Goal: Task Accomplishment & Management: Manage account settings

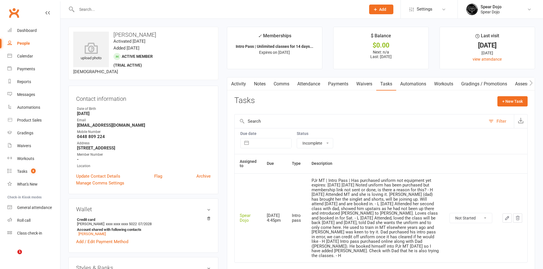
select select "incomplete"
click at [505, 216] on icon "button" at bounding box center [506, 218] width 5 height 5
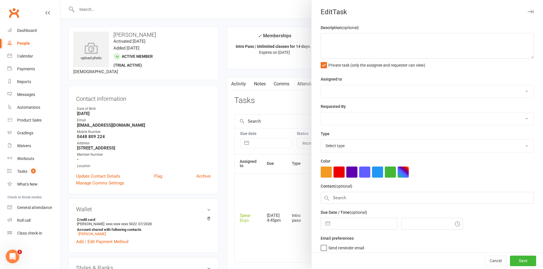
type textarea "PJr MT | Intro Pass | Has purchased uniform not equipment yet expires: 17 AUG, …"
select select "43986"
type input "12 Aug 2025"
type input "4:45pm"
select select "21686"
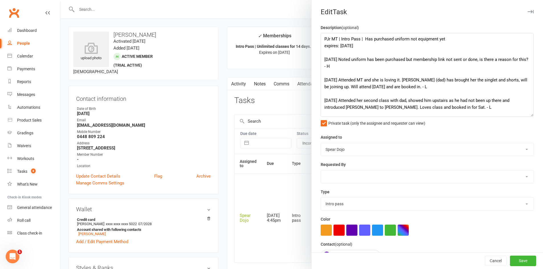
drag, startPoint x: 525, startPoint y: 58, endPoint x: 531, endPoint y: 117, distance: 59.6
click at [531, 117] on textarea "PJr MT | Intro Pass | Has purchased uniform not equipment yet expires: 17 AUG, …" at bounding box center [427, 75] width 213 height 84
click at [341, 59] on textarea "PJr MT | Intro Pass | Has purchased uniform not equipment yet expires: 17 AUG, …" at bounding box center [427, 75] width 213 height 85
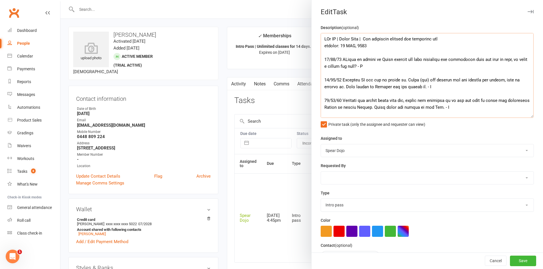
click at [344, 60] on textarea at bounding box center [427, 75] width 213 height 85
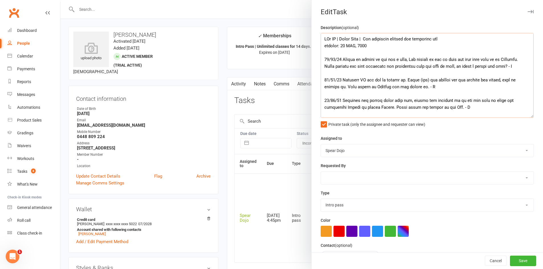
click at [462, 66] on textarea at bounding box center [427, 75] width 213 height 85
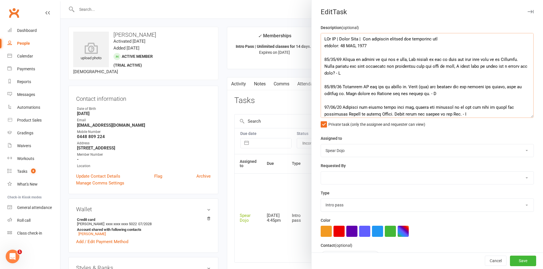
click at [350, 73] on textarea at bounding box center [427, 75] width 213 height 85
click at [470, 67] on textarea at bounding box center [427, 75] width 213 height 85
click at [476, 67] on textarea at bounding box center [427, 75] width 213 height 85
click at [475, 67] on textarea at bounding box center [427, 75] width 213 height 85
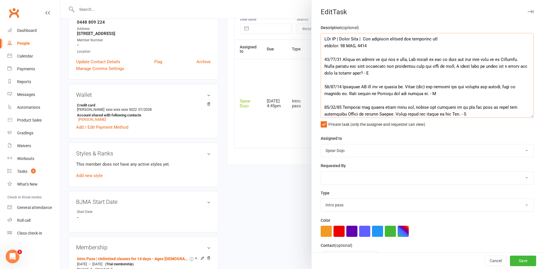
scroll to position [114, 0]
click at [363, 73] on textarea at bounding box center [427, 75] width 213 height 85
click at [390, 65] on textarea at bounding box center [427, 75] width 213 height 85
click at [421, 67] on textarea at bounding box center [427, 75] width 213 height 85
click at [343, 73] on textarea at bounding box center [427, 75] width 213 height 85
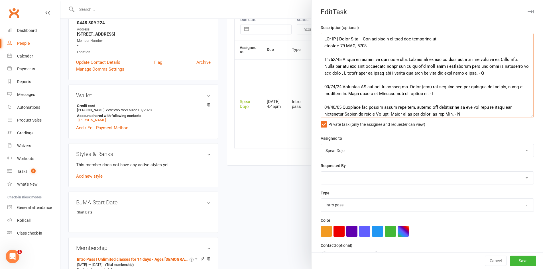
drag, startPoint x: 470, startPoint y: 74, endPoint x: 477, endPoint y: 74, distance: 7.4
click at [477, 74] on textarea at bounding box center [427, 75] width 213 height 85
click at [494, 73] on textarea at bounding box center [427, 75] width 213 height 85
click at [452, 74] on textarea at bounding box center [427, 75] width 213 height 85
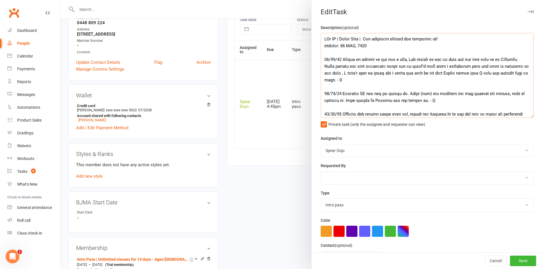
click at [338, 80] on textarea at bounding box center [427, 75] width 213 height 85
click at [447, 73] on textarea at bounding box center [427, 75] width 213 height 85
click at [498, 73] on textarea at bounding box center [427, 75] width 213 height 85
click at [436, 81] on textarea at bounding box center [427, 75] width 213 height 85
drag, startPoint x: 397, startPoint y: 80, endPoint x: 342, endPoint y: 59, distance: 59.3
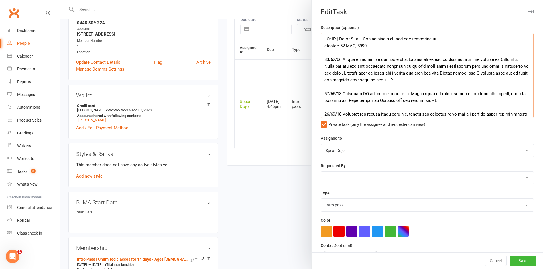
click at [342, 59] on textarea at bounding box center [427, 75] width 213 height 85
paste textarea "due to a cold. Dad emailed to inform us and mentioned they will be in on Thursd…"
type textarea "PJr MT | Intro Pass | Has purchased uniform not equipment yet expires: [DATE] […"
drag, startPoint x: 517, startPoint y: 258, endPoint x: 511, endPoint y: 256, distance: 6.3
click at [517, 258] on button "Save" at bounding box center [523, 261] width 26 height 10
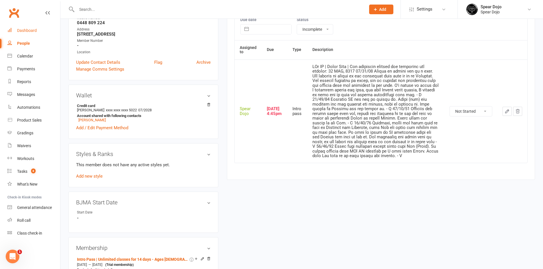
click at [31, 30] on div "Dashboard" at bounding box center [27, 30] width 20 height 5
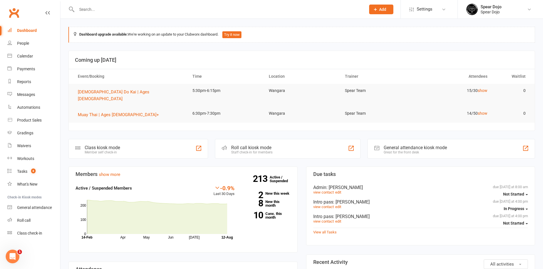
click at [105, 9] on input "text" at bounding box center [218, 9] width 287 height 8
type input "sims"
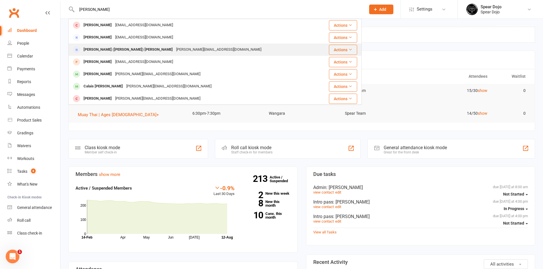
click at [101, 47] on div "Yolanda (Sims) Roberts" at bounding box center [128, 50] width 93 height 8
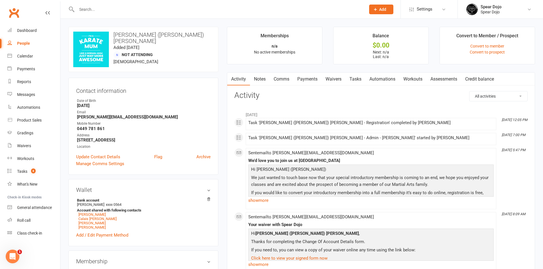
click at [299, 76] on link "Payments" at bounding box center [307, 79] width 28 height 13
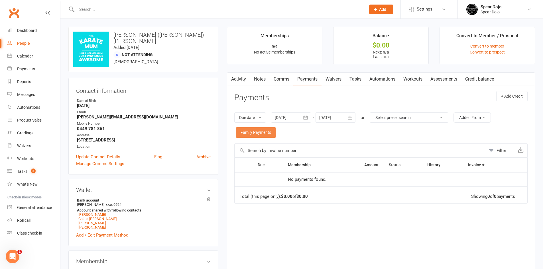
click at [263, 133] on link "Family Payments" at bounding box center [256, 132] width 40 height 10
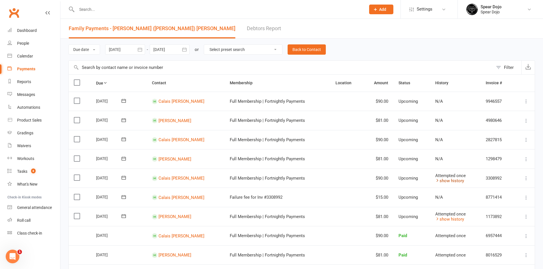
click at [443, 180] on link "show history" at bounding box center [449, 180] width 29 height 5
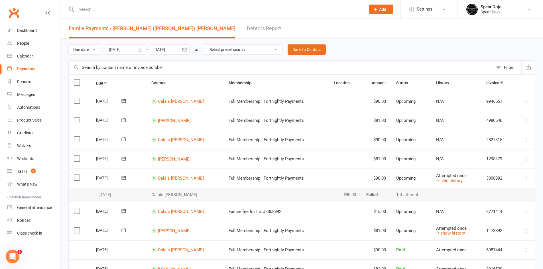
click at [316, 57] on div "Due date Due date Date paid Date failed Date settled 12 Jul 2025 July 2025 Sun …" at bounding box center [301, 50] width 466 height 22
click at [316, 52] on link "Back to Contact" at bounding box center [307, 49] width 38 height 10
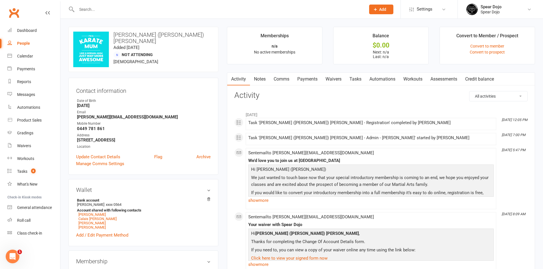
click at [278, 81] on link "Comms" at bounding box center [282, 79] width 24 height 13
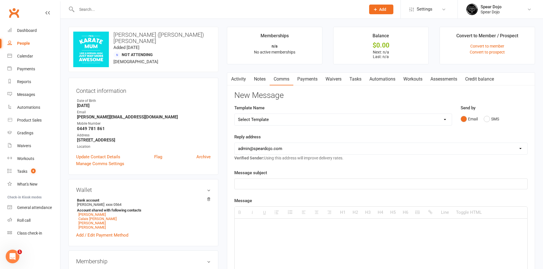
click at [272, 123] on select "Select Template [Email] Registration - Full Membership - Adult Student (Intro P…" at bounding box center [343, 119] width 217 height 11
select select "32"
click at [235, 114] on select "Select Template [Email] Registration - Full Membership - Adult Student (Intro P…" at bounding box center [343, 119] width 217 height 11
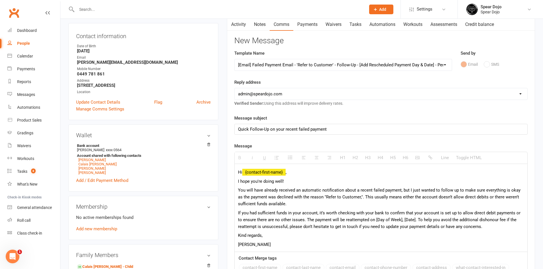
scroll to position [57, 0]
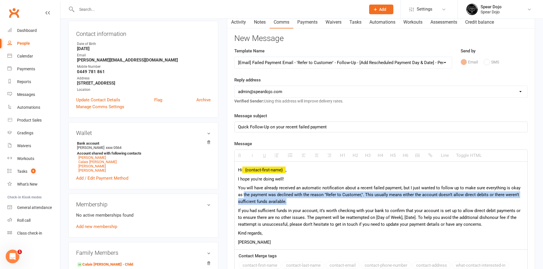
drag, startPoint x: 237, startPoint y: 195, endPoint x: 313, endPoint y: 200, distance: 76.5
click at [313, 200] on div "Hi {contact-first-name} , I hope you're doing well! You will have already recei…" at bounding box center [381, 206] width 293 height 88
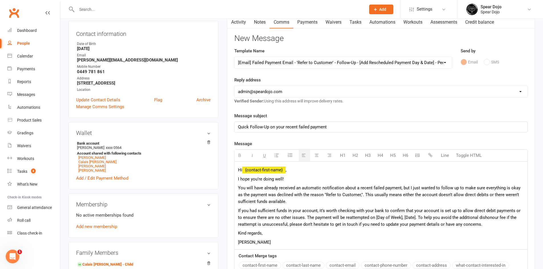
drag, startPoint x: 267, startPoint y: 197, endPoint x: 321, endPoint y: 216, distance: 56.6
click at [321, 216] on span "If you had sufficient funds in your account, it’s worth checking with your bank…" at bounding box center [379, 217] width 282 height 19
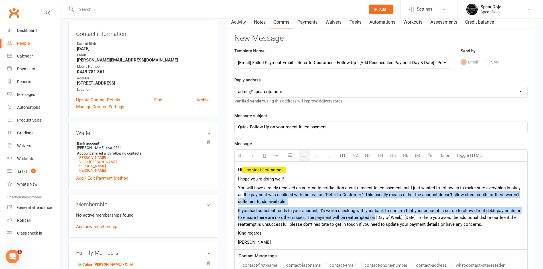
drag, startPoint x: 369, startPoint y: 218, endPoint x: 237, endPoint y: 195, distance: 133.6
click at [237, 195] on div "Hi {contact-first-name} , I hope you're doing well! You will have already recei…" at bounding box center [381, 206] width 293 height 88
copy div "the payment was declined with the reason "Refer to Customer,". This usually mea…"
click at [306, 26] on link "Payments" at bounding box center [307, 22] width 28 height 13
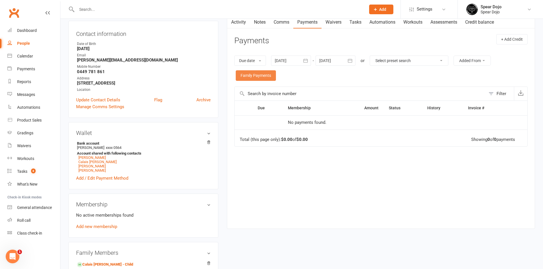
click at [263, 77] on link "Family Payments" at bounding box center [256, 75] width 40 height 10
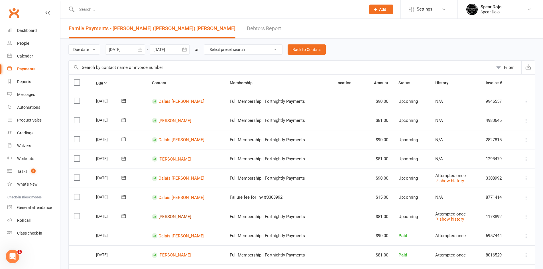
click at [178, 123] on link "Skylah Sims" at bounding box center [174, 120] width 33 height 5
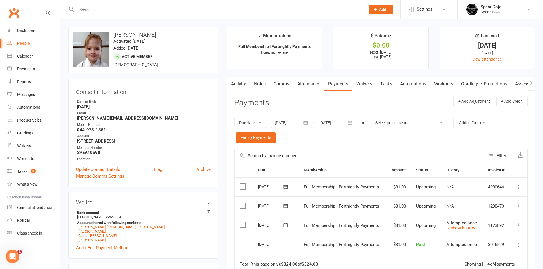
click at [240, 87] on link "Activity" at bounding box center [238, 84] width 23 height 13
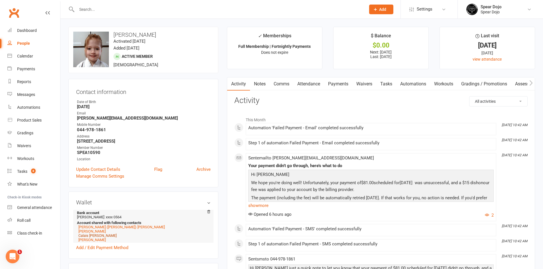
click at [92, 236] on link "Calais Sims" at bounding box center [97, 236] width 38 height 4
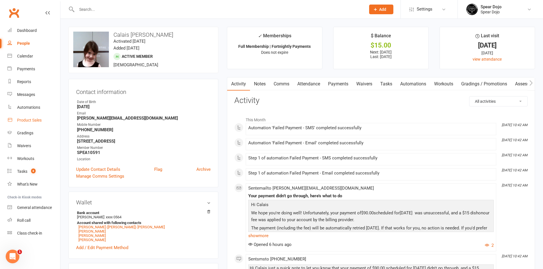
click at [36, 119] on div "Product Sales" at bounding box center [29, 120] width 25 height 5
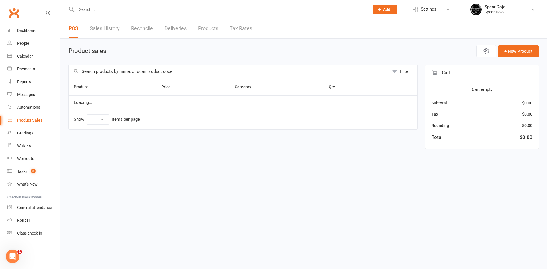
select select "100"
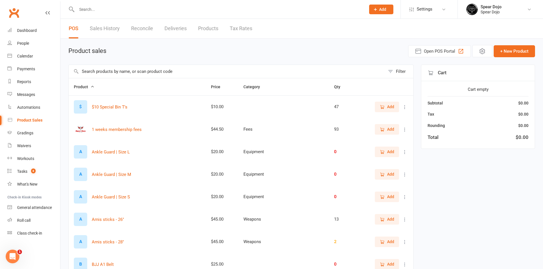
click at [107, 73] on input "text" at bounding box center [227, 71] width 316 height 13
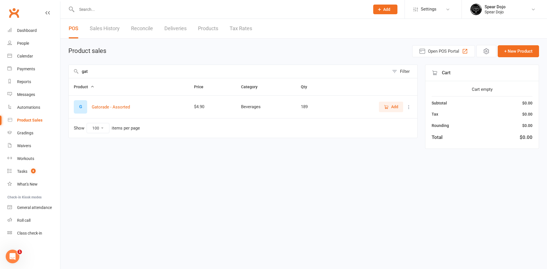
type input "gat"
click at [386, 107] on icon "button" at bounding box center [386, 107] width 5 height 5
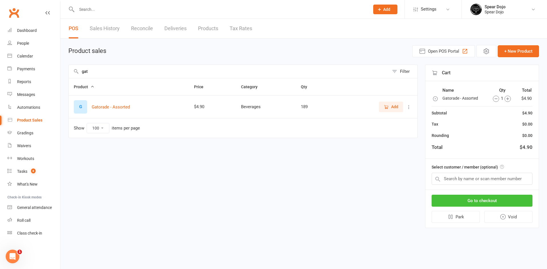
click at [493, 201] on button "Go to checkout" at bounding box center [482, 201] width 101 height 12
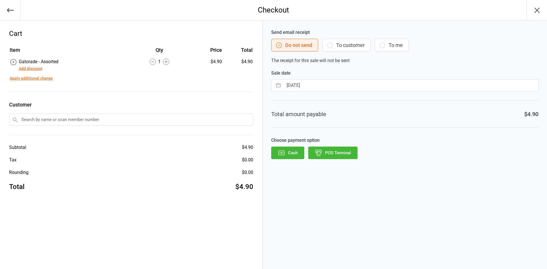
click at [343, 150] on button "POS Terminal" at bounding box center [332, 153] width 49 height 13
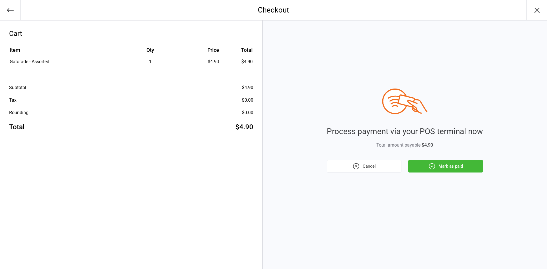
click at [435, 166] on icon "button" at bounding box center [431, 166] width 7 height 7
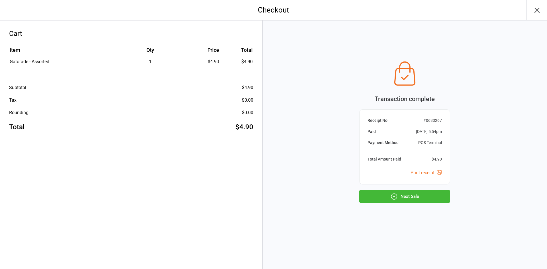
click at [415, 202] on button "Next Sale" at bounding box center [404, 196] width 91 height 13
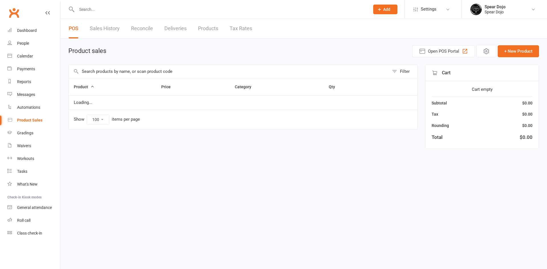
select select "100"
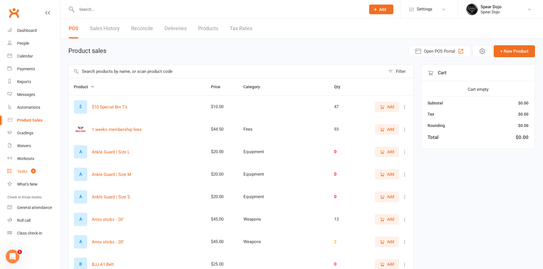
click at [20, 172] on div "Tasks" at bounding box center [22, 171] width 10 height 5
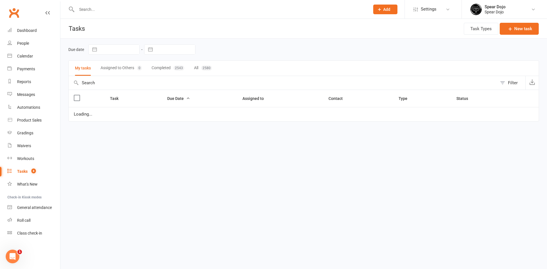
select select "started"
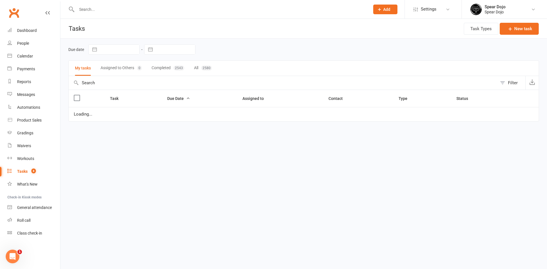
select select "started"
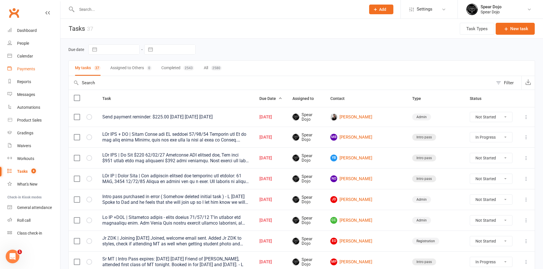
click at [29, 70] on div "Payments" at bounding box center [26, 69] width 18 height 5
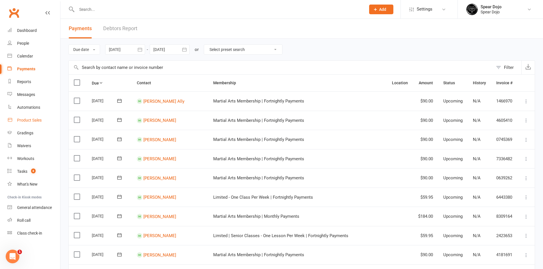
click at [25, 120] on div "Product Sales" at bounding box center [29, 120] width 25 height 5
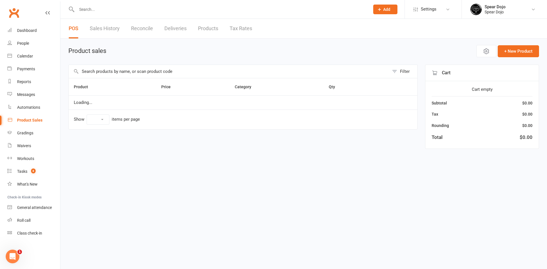
select select "100"
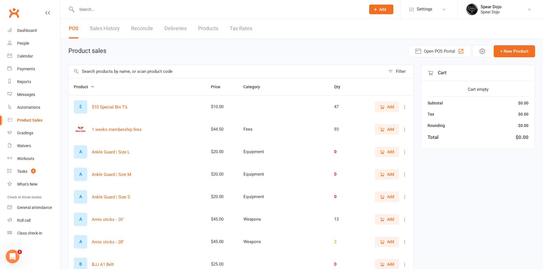
click at [114, 26] on link "Sales History" at bounding box center [105, 29] width 30 height 20
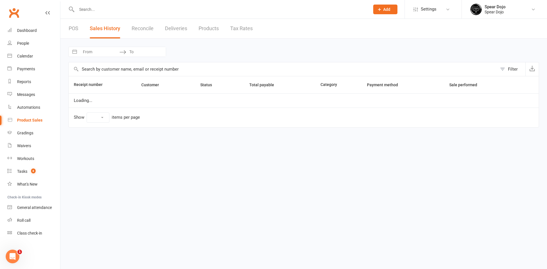
select select "100"
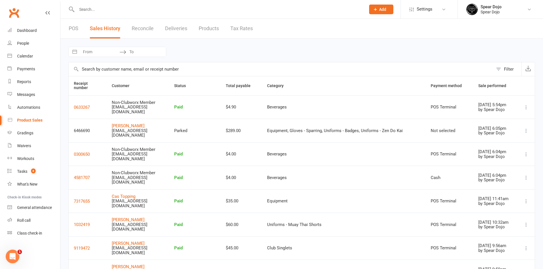
click at [74, 30] on link "POS" at bounding box center [74, 29] width 10 height 20
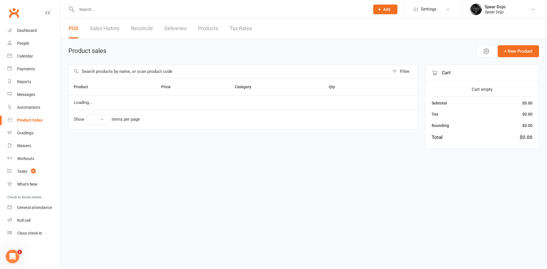
select select "100"
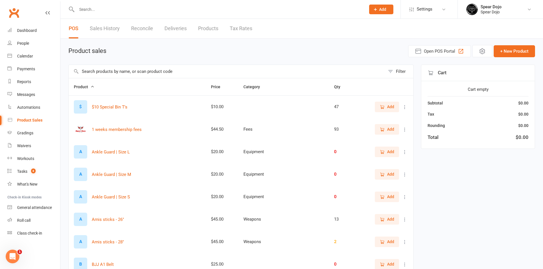
click at [104, 28] on link "Sales History" at bounding box center [105, 29] width 30 height 20
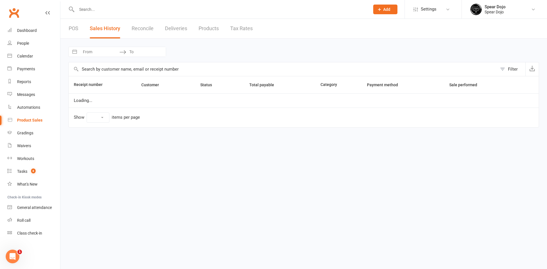
select select "100"
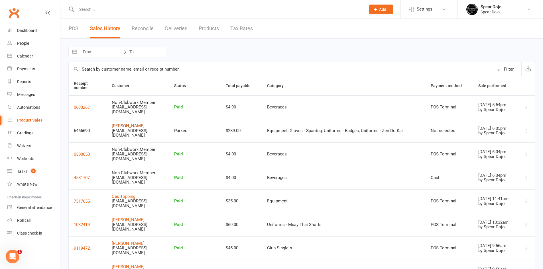
click at [125, 123] on link "[PERSON_NAME]" at bounding box center [128, 125] width 33 height 5
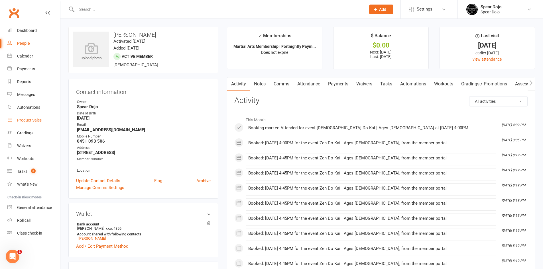
click at [26, 118] on div "Product Sales" at bounding box center [29, 120] width 25 height 5
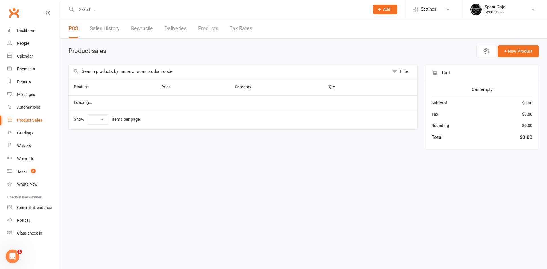
select select "100"
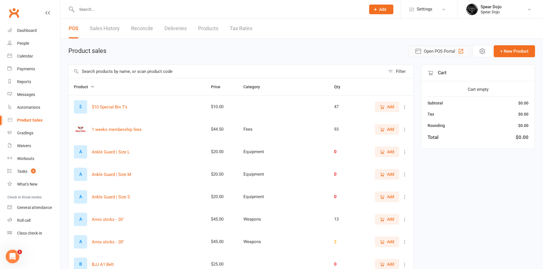
click at [449, 54] on span "Open POS Portal" at bounding box center [439, 51] width 31 height 7
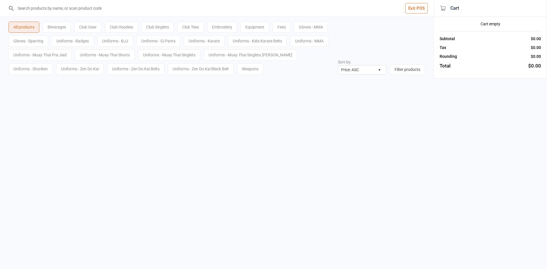
select select "price-asc"
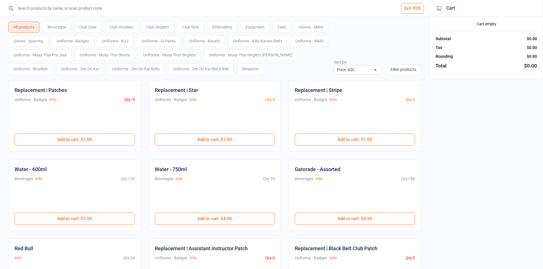
click at [409, 11] on button "Exit POS" at bounding box center [412, 8] width 23 height 11
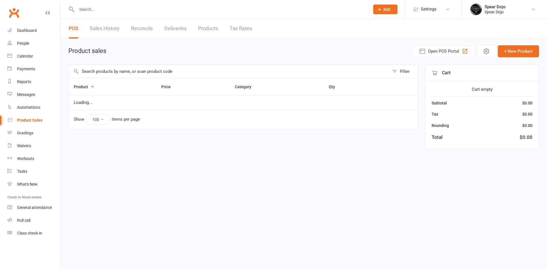
select select "100"
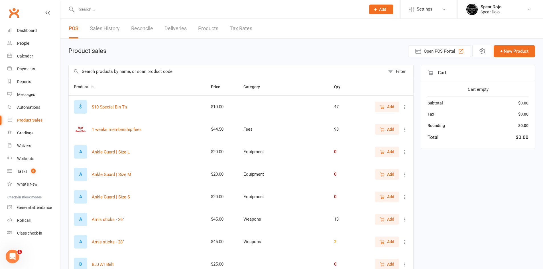
click at [105, 29] on link "Sales History" at bounding box center [105, 29] width 30 height 20
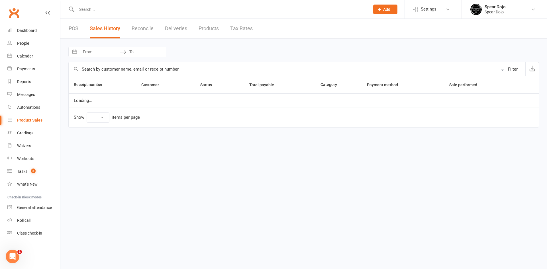
select select "100"
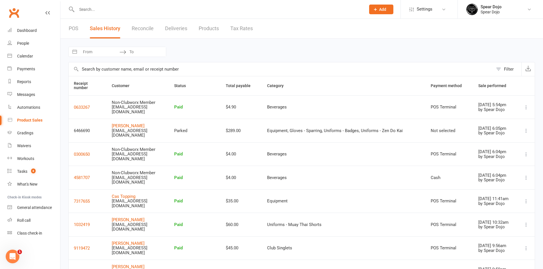
click at [526, 128] on icon at bounding box center [526, 131] width 6 height 6
click at [502, 134] on link "Resume parked sale" at bounding box center [494, 134] width 62 height 11
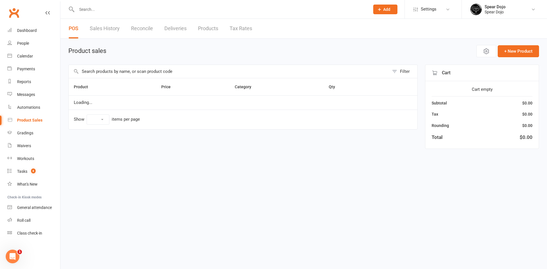
select select "100"
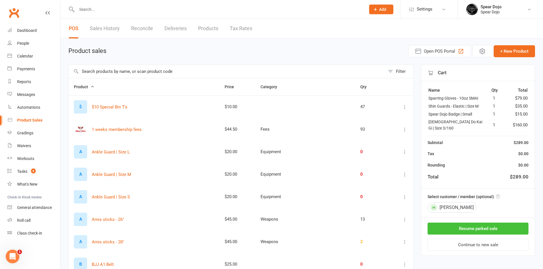
click at [489, 224] on button "Resume parked sale" at bounding box center [477, 229] width 101 height 12
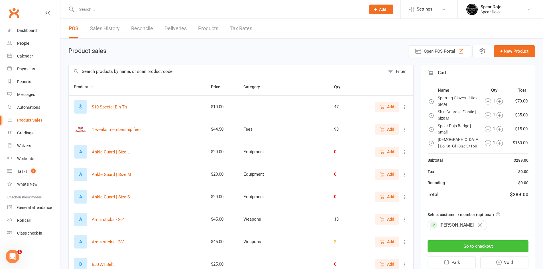
click at [482, 250] on button "Go to checkout" at bounding box center [477, 246] width 101 height 12
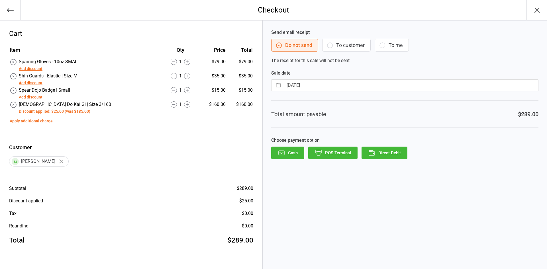
click at [295, 153] on button "Cash" at bounding box center [287, 153] width 33 height 13
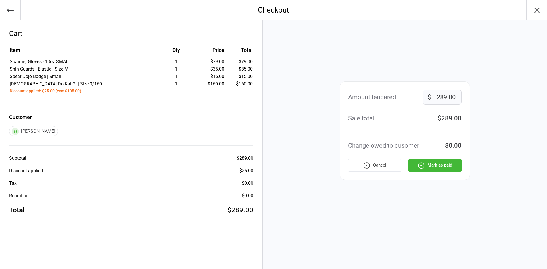
click at [445, 165] on button "Mark as paid" at bounding box center [434, 165] width 53 height 13
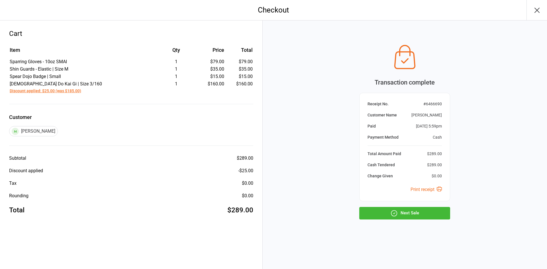
click at [400, 219] on button "Next Sale" at bounding box center [404, 213] width 91 height 13
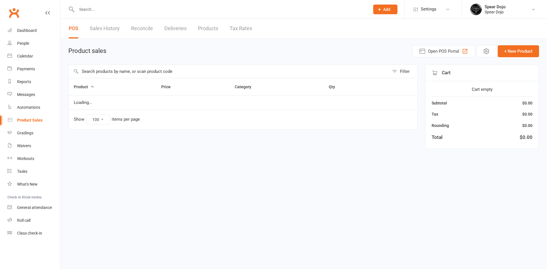
select select "100"
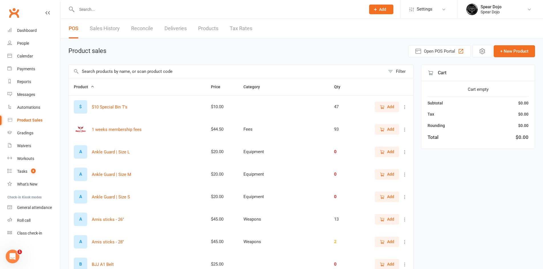
click at [119, 9] on input "text" at bounding box center [218, 9] width 287 height 8
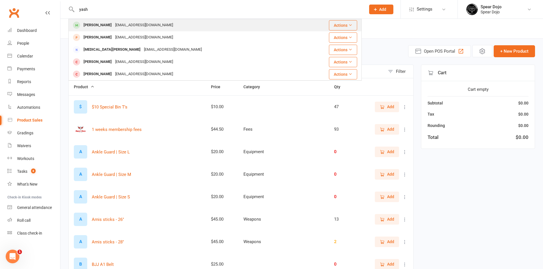
type input "yash"
click at [117, 24] on div "babusemwal@gmail.com" at bounding box center [143, 25] width 61 height 8
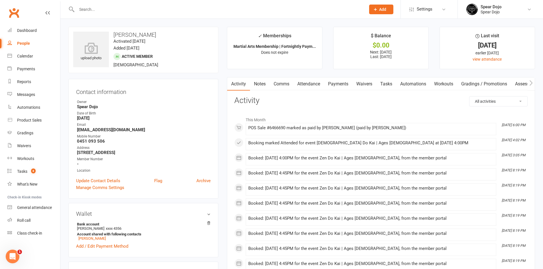
click at [388, 82] on link "Tasks" at bounding box center [386, 84] width 20 height 13
select select "incomplete"
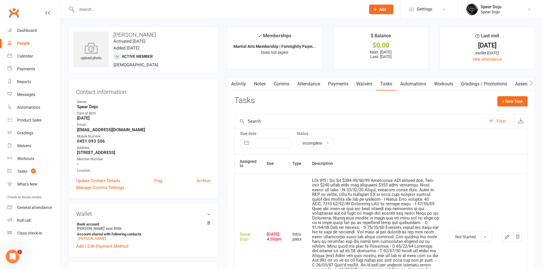
click at [507, 238] on icon "button" at bounding box center [506, 237] width 5 height 5
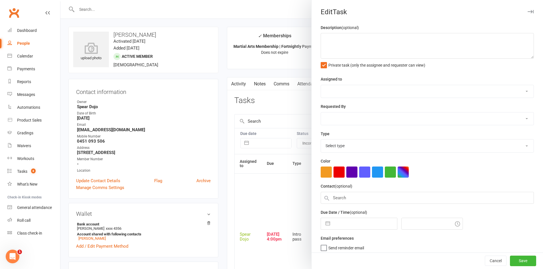
type textarea "PJr ZDK | To Pay $100 11/08/25 Purchased ZDK starter kit, Mum paid $189 today w…"
select select "43986"
type input "[DATE]"
type input "4:00pm"
select select "21686"
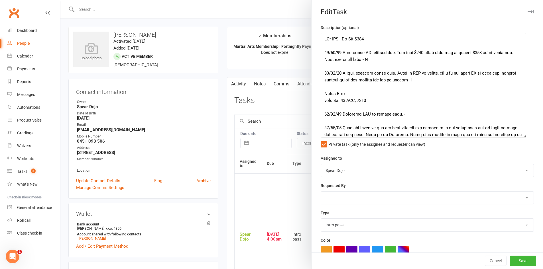
drag, startPoint x: 525, startPoint y: 57, endPoint x: 523, endPoint y: 142, distance: 85.2
click at [523, 138] on textarea at bounding box center [423, 85] width 205 height 105
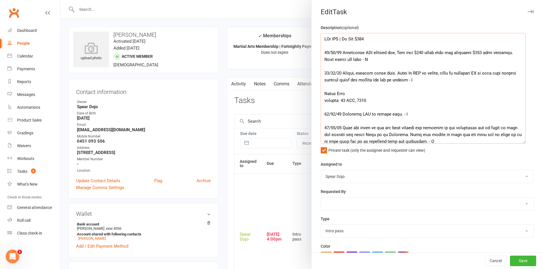
click at [411, 46] on textarea at bounding box center [423, 88] width 205 height 111
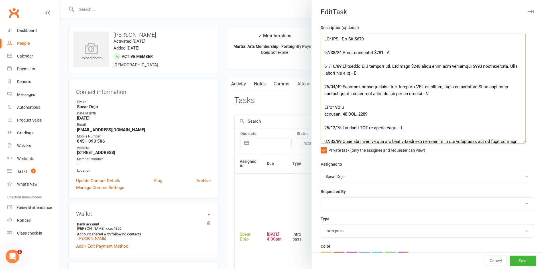
drag, startPoint x: 341, startPoint y: 38, endPoint x: 383, endPoint y: 37, distance: 41.4
click at [383, 37] on textarea at bounding box center [423, 88] width 205 height 111
click at [362, 73] on textarea at bounding box center [423, 88] width 205 height 111
drag, startPoint x: 442, startPoint y: 74, endPoint x: 450, endPoint y: 74, distance: 8.3
click at [450, 74] on textarea at bounding box center [423, 88] width 205 height 111
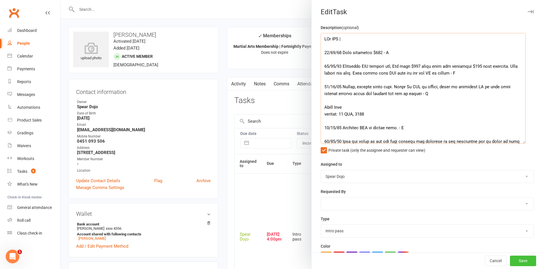
type textarea "PJr ZDK | 12/08/25 Paid remaining $100 - H 11/08/25 Purchased ZDK starter kit, …"
click at [515, 260] on button "Save" at bounding box center [523, 261] width 26 height 10
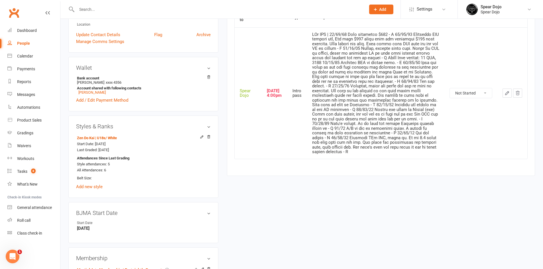
scroll to position [85, 0]
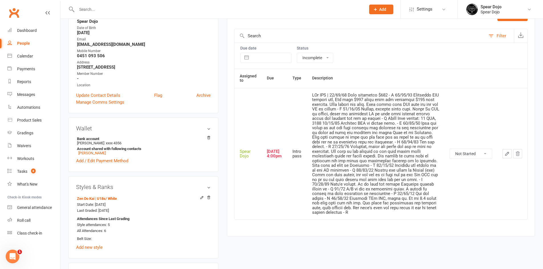
click at [507, 154] on icon "button" at bounding box center [506, 153] width 5 height 5
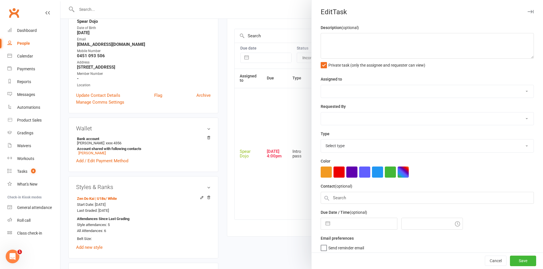
type textarea "PJr ZDK | 12/08/25 Paid remaining $100 - H 11/08/25 Purchased ZDK starter kit, …"
select select "43986"
type input "[DATE]"
type input "4:00pm"
select select "21686"
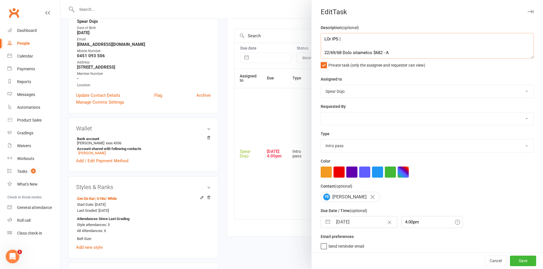
click at [363, 42] on textarea at bounding box center [427, 46] width 213 height 26
type textarea "PJr ZDK | Needs Photo 12/08/25 Paid remaining $100 - H 11/08/25 Purchased ZDK s…"
click at [324, 224] on button "button" at bounding box center [328, 222] width 10 height 11
select select "6"
select select "2025"
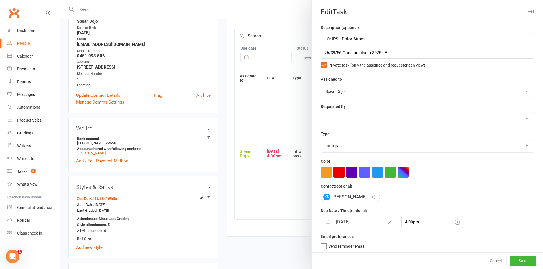
select select "7"
select select "2025"
select select "8"
select select "2025"
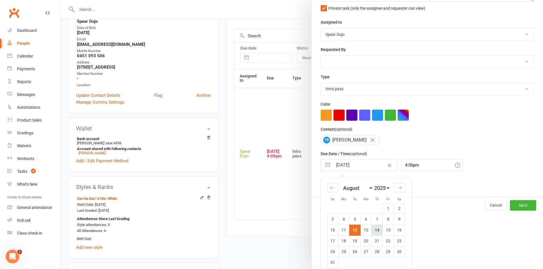
click at [378, 233] on td "14" at bounding box center [377, 230] width 11 height 11
type input "[DATE]"
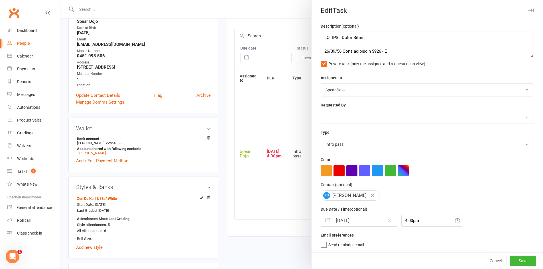
scroll to position [4, 0]
click at [523, 258] on button "Save" at bounding box center [523, 261] width 26 height 10
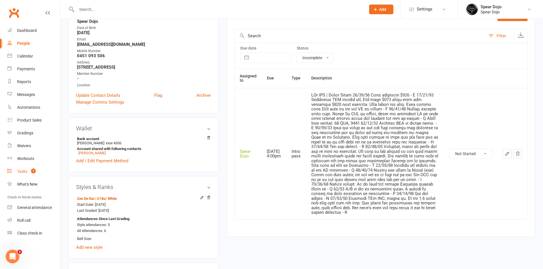
click at [20, 171] on div "Tasks" at bounding box center [22, 171] width 10 height 5
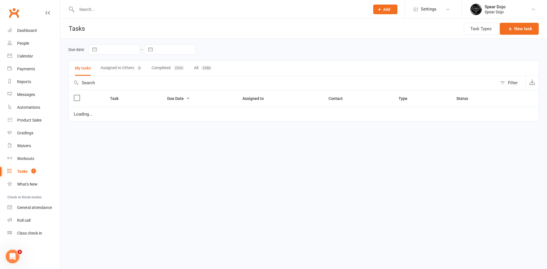
select select "started"
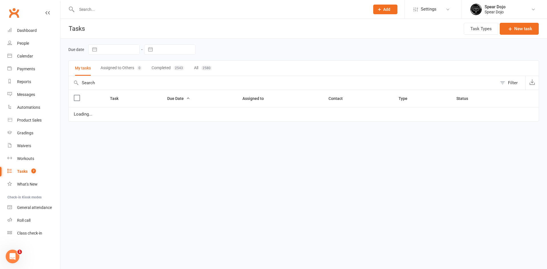
select select "started"
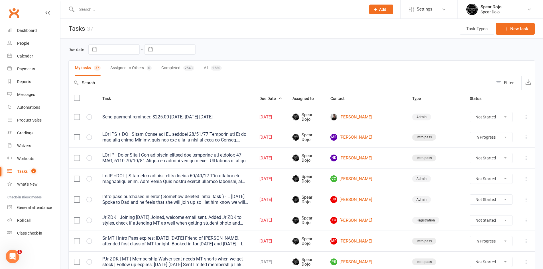
click at [527, 118] on icon at bounding box center [526, 117] width 6 height 6
click at [398, 118] on link "[PERSON_NAME]" at bounding box center [366, 117] width 72 height 7
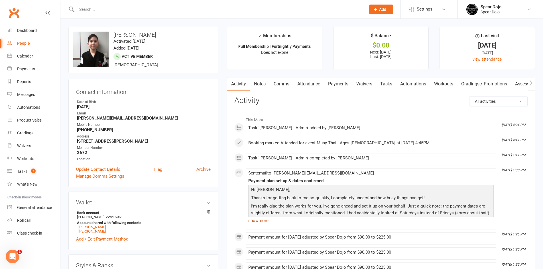
click at [263, 222] on link "show more" at bounding box center [370, 221] width 245 height 8
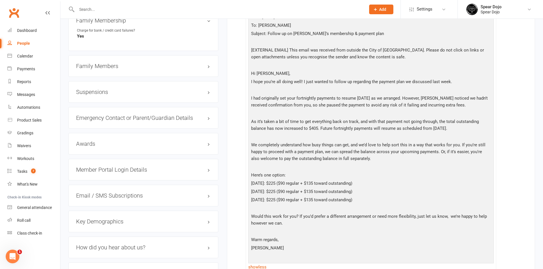
scroll to position [513, 0]
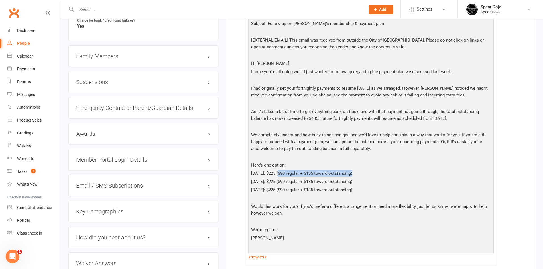
drag, startPoint x: 279, startPoint y: 174, endPoint x: 356, endPoint y: 174, distance: 76.4
click at [356, 174] on p "[DATE]: $225 ($90 regular + $135 toward outstanding)" at bounding box center [371, 174] width 242 height 8
copy p "$90 regular + $135 toward outstanding)"
click at [43, 120] on link "Product Sales" at bounding box center [33, 120] width 53 height 13
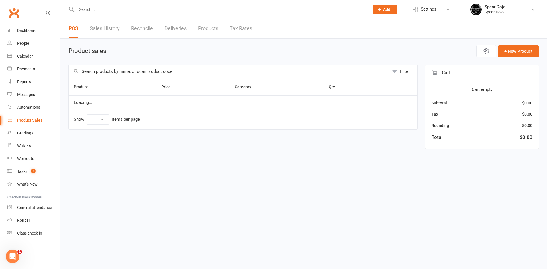
select select "100"
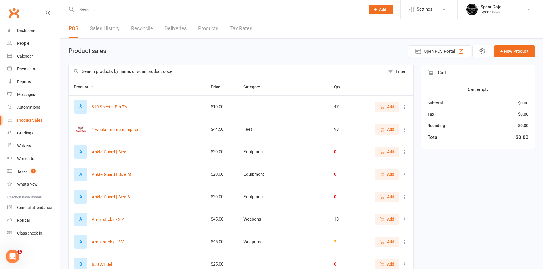
click at [127, 72] on input "text" at bounding box center [227, 71] width 316 height 13
click at [213, 74] on input "text" at bounding box center [227, 71] width 316 height 13
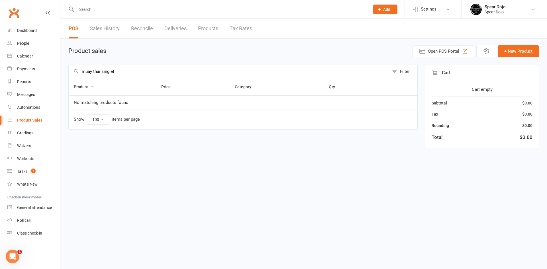
drag, startPoint x: 123, startPoint y: 73, endPoint x: 80, endPoint y: 72, distance: 43.1
click at [80, 72] on input "muay thai singlet" at bounding box center [229, 71] width 321 height 13
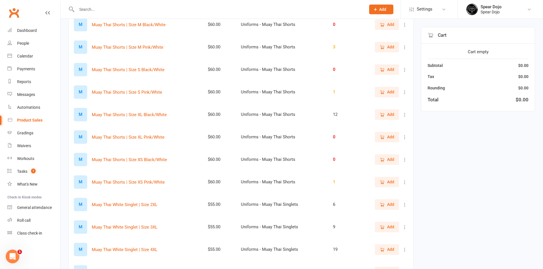
scroll to position [370, 0]
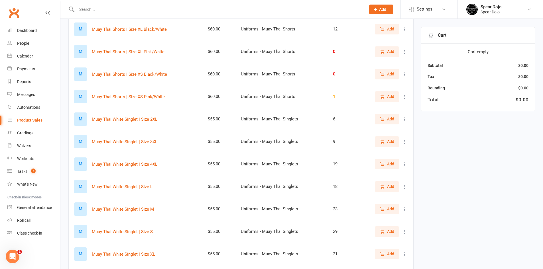
type input "white"
click at [389, 187] on span "Add" at bounding box center [390, 187] width 7 height 6
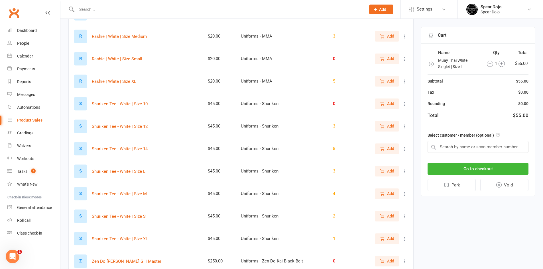
scroll to position [684, 0]
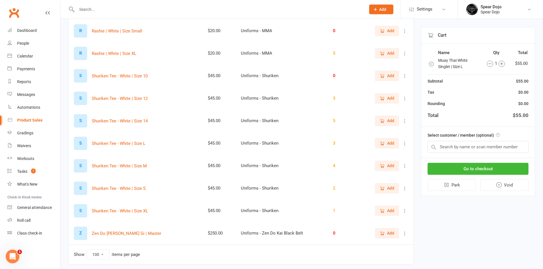
click at [501, 63] on icon "button" at bounding box center [501, 64] width 6 height 6
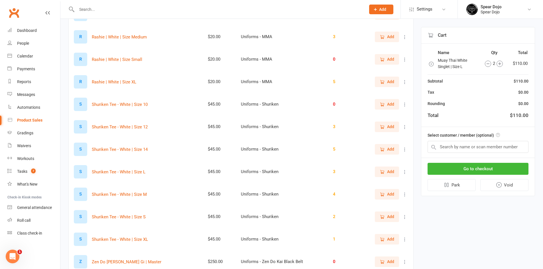
click at [90, 11] on input "text" at bounding box center [218, 9] width 287 height 8
type input "cyr"
click at [451, 146] on input "text" at bounding box center [477, 147] width 101 height 12
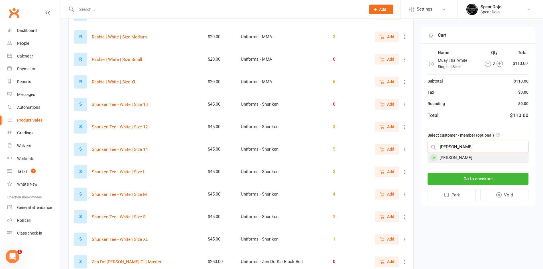
type input "cyrus"
click at [449, 158] on div "[PERSON_NAME]" at bounding box center [478, 157] width 100 height 9
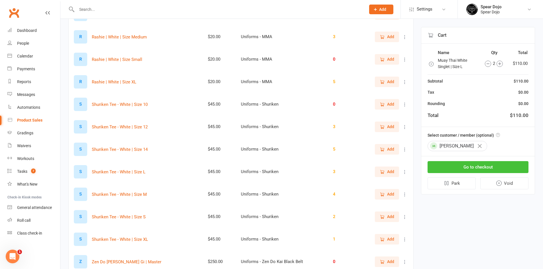
click at [457, 170] on button "Go to checkout" at bounding box center [477, 167] width 101 height 12
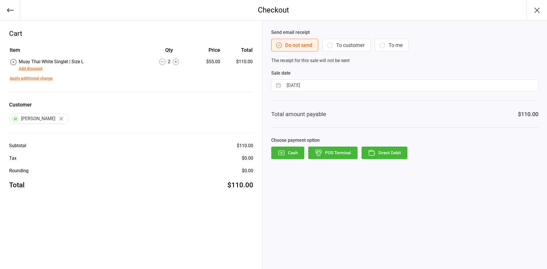
click at [339, 156] on button "POS Terminal" at bounding box center [332, 153] width 49 height 13
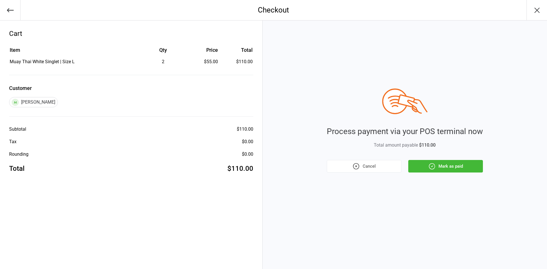
click at [469, 167] on button "Mark as paid" at bounding box center [445, 166] width 75 height 13
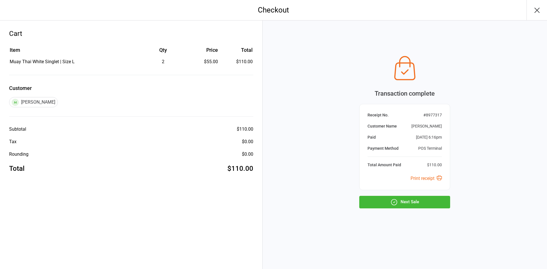
click at [419, 205] on button "Next Sale" at bounding box center [404, 202] width 91 height 13
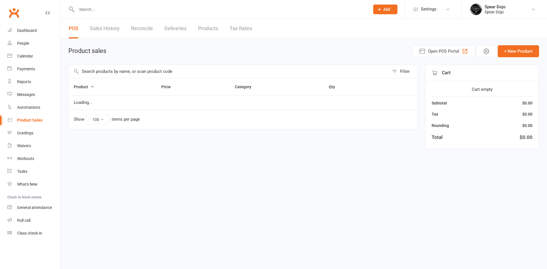
select select "100"
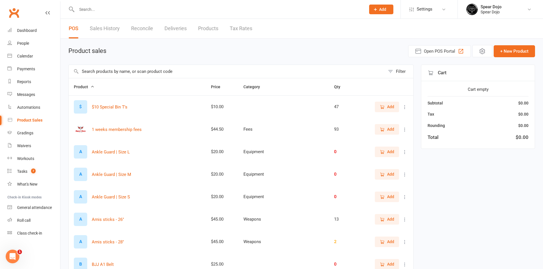
click at [110, 30] on link "Sales History" at bounding box center [105, 29] width 30 height 20
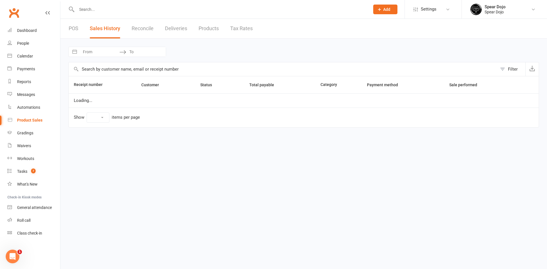
select select "100"
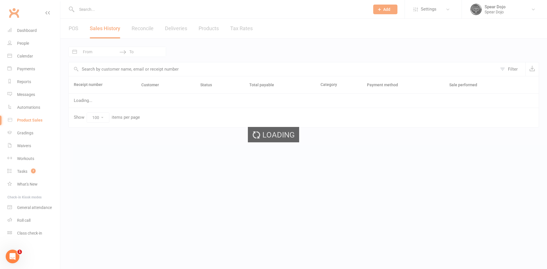
click at [146, 28] on div "Loading" at bounding box center [273, 134] width 547 height 269
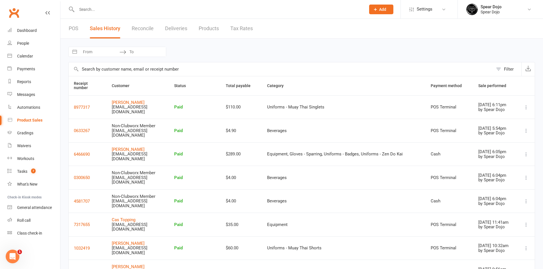
click at [141, 25] on link "Reconcile" at bounding box center [143, 29] width 22 height 20
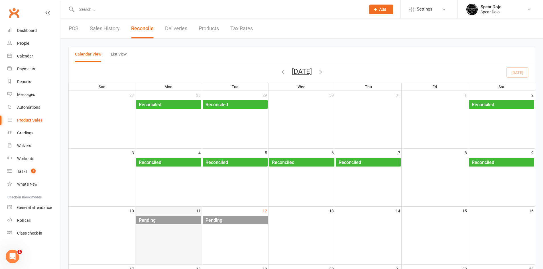
click at [175, 218] on div "Pending" at bounding box center [169, 220] width 63 height 9
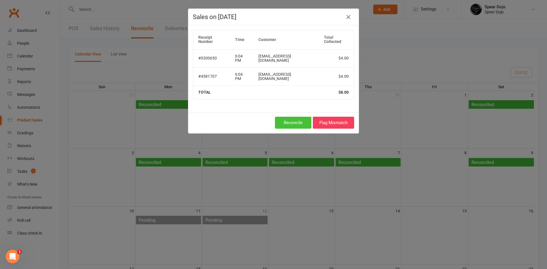
click at [277, 117] on button "Reconcile" at bounding box center [293, 123] width 36 height 12
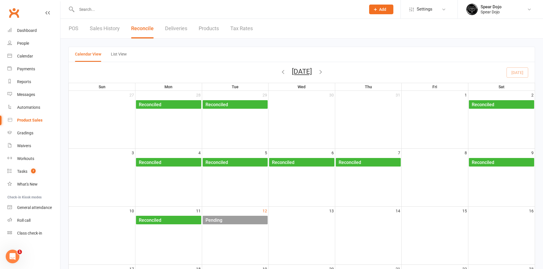
click at [232, 223] on div "Pending" at bounding box center [236, 220] width 63 height 9
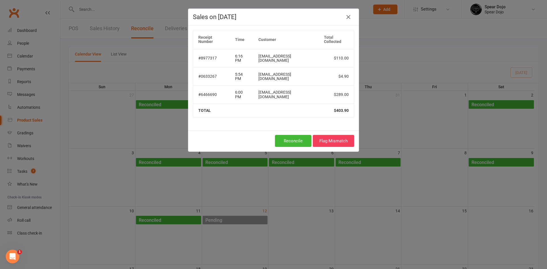
click at [262, 144] on div "Sales on [DATE] Receipt Number Time Customer Total Collected #8977317 6:16 PM […" at bounding box center [273, 134] width 547 height 269
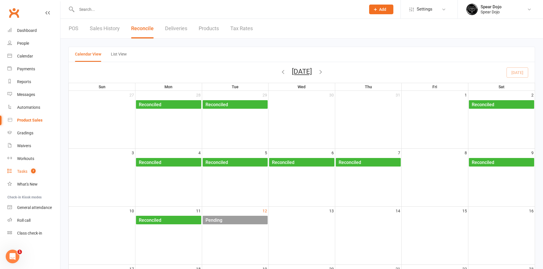
click at [25, 172] on div "Tasks" at bounding box center [22, 171] width 10 height 5
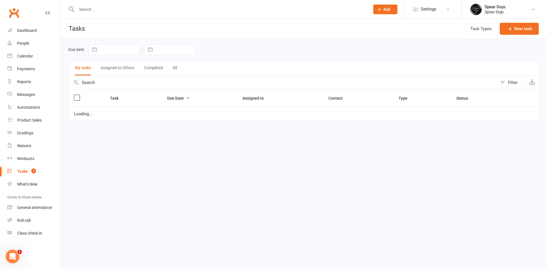
select select "started"
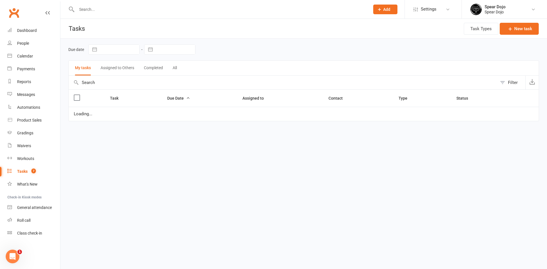
select select "started"
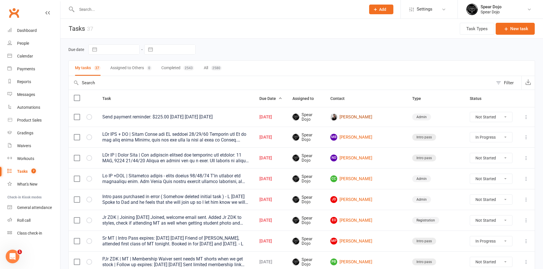
click at [387, 118] on link "[PERSON_NAME]" at bounding box center [366, 117] width 72 height 7
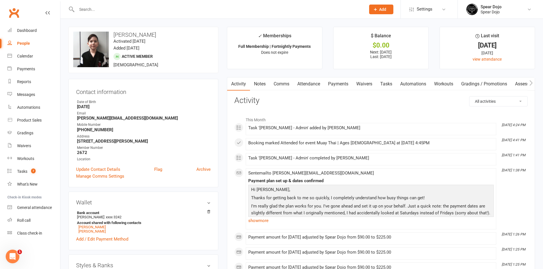
click at [279, 85] on link "Comms" at bounding box center [282, 84] width 24 height 13
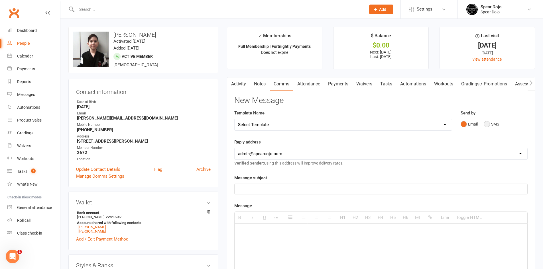
click at [492, 125] on button "SMS" at bounding box center [491, 124] width 15 height 11
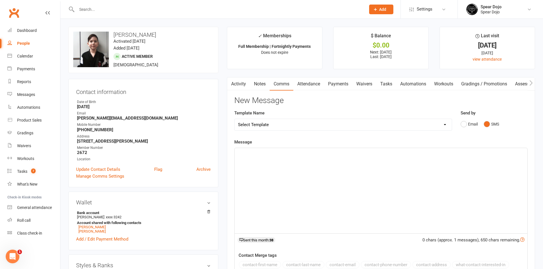
click at [262, 156] on p at bounding box center [381, 154] width 286 height 7
paste div
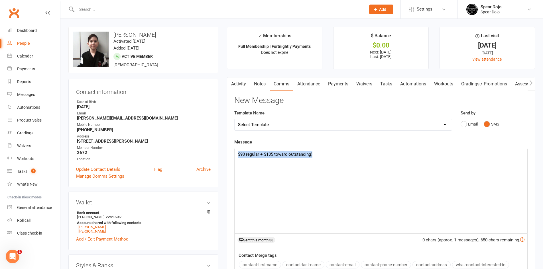
drag, startPoint x: 324, startPoint y: 153, endPoint x: 219, endPoint y: 154, distance: 104.9
click at [273, 156] on p at bounding box center [381, 154] width 286 height 7
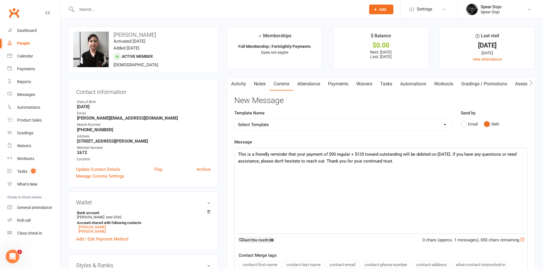
click at [239, 153] on p "This is a friendly reminder that your payment of $90 regular + $135 toward outs…" at bounding box center [381, 158] width 286 height 14
click at [481, 156] on p "Hi [PERSON_NAME], this is a friendly reminder that your payment of $90 regular …" at bounding box center [381, 158] width 286 height 14
drag, startPoint x: 343, startPoint y: 155, endPoint x: 361, endPoint y: 162, distance: 19.7
click at [343, 155] on p "Hi [PERSON_NAME], this is a friendly reminder that your payment of $90 regular …" at bounding box center [381, 158] width 286 height 14
drag, startPoint x: 407, startPoint y: 161, endPoint x: 452, endPoint y: 161, distance: 44.7
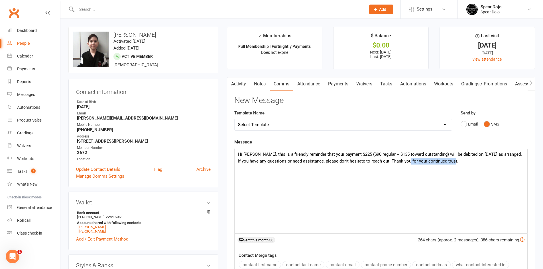
click at [452, 161] on p "Hi [PERSON_NAME], this is a friendly reminder that your payment $225 ($90 regul…" at bounding box center [381, 158] width 286 height 14
click at [345, 153] on p "Hi [PERSON_NAME], this is a friendly reminder that your payment $225 ($90 regul…" at bounding box center [381, 158] width 286 height 14
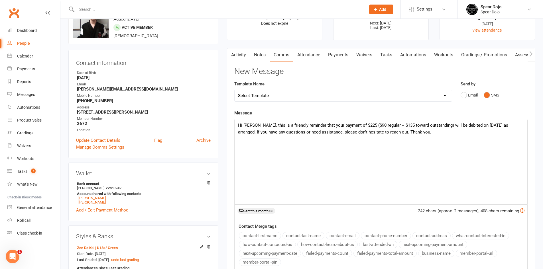
scroll to position [85, 0]
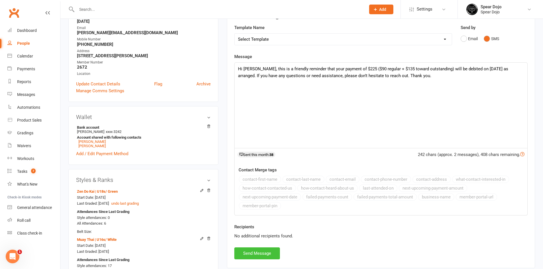
click at [255, 258] on button "Send Message" at bounding box center [257, 254] width 46 height 12
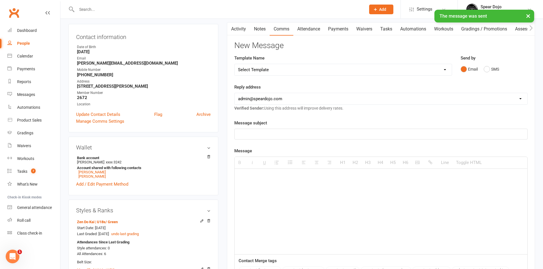
scroll to position [0, 0]
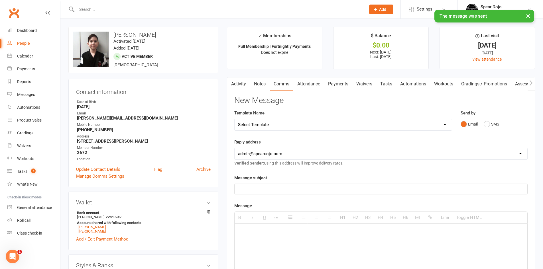
click at [381, 83] on link "Tasks" at bounding box center [386, 84] width 20 height 13
select select "incomplete"
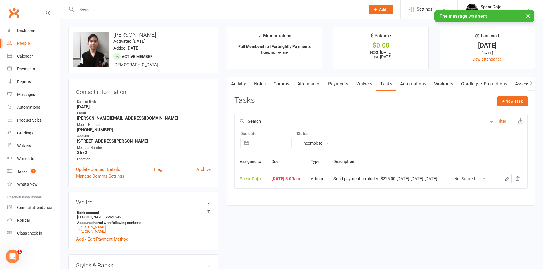
click at [507, 181] on icon "button" at bounding box center [506, 178] width 3 height 3
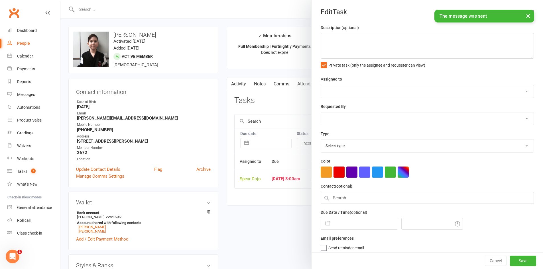
type textarea "Send payment reminder: $225.00 [DATE] [DATE] [DATE]"
select select "43986"
type input "[DATE]"
type input "8:00am"
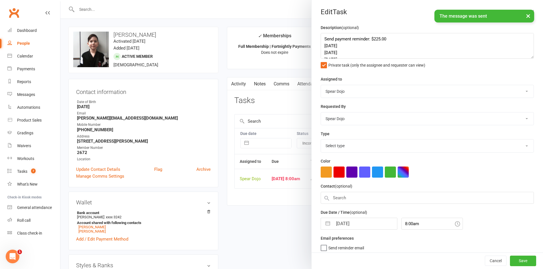
select select "19839"
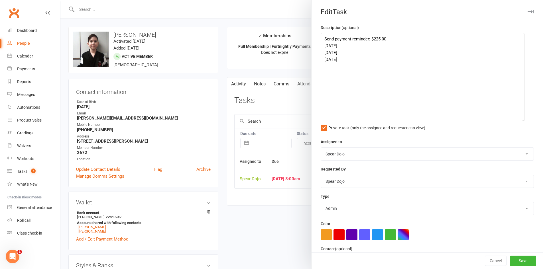
drag, startPoint x: 523, startPoint y: 56, endPoint x: 520, endPoint y: 128, distance: 71.6
click at [520, 121] on textarea "Send payment reminder: $225.00 [DATE] [DATE] [DATE]" at bounding box center [423, 77] width 204 height 88
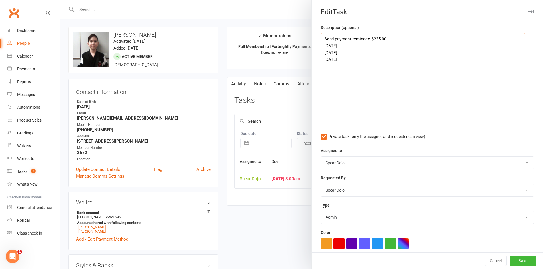
click at [360, 46] on textarea "Send payment reminder: $225.00 [DATE] [DATE] [DATE]" at bounding box center [423, 81] width 205 height 97
click at [395, 38] on textarea "Send payment reminder: $225.00 [DATE] - reminder sent via SMS [DATE] [DATE] [DA…" at bounding box center [423, 81] width 205 height 97
click at [382, 61] on textarea "Send payment reminder: $225.00 [DATE] - reminder sent via SMS [DATE] [DATE] [DA…" at bounding box center [423, 81] width 205 height 97
click at [427, 56] on textarea "Send payment reminder: $225.00 [DATE] - reminder sent via SMS [DATE] [DATE] [DA…" at bounding box center [423, 81] width 205 height 97
click at [322, 52] on textarea "Send payment reminder: $225.00 [DATE] - reminder sent via SMS [DATE] - H [DATE]…" at bounding box center [423, 81] width 205 height 97
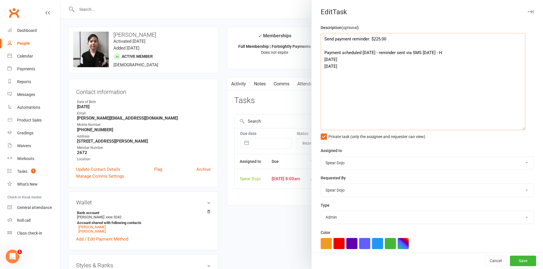
drag, startPoint x: 361, startPoint y: 52, endPoint x: 322, endPoint y: 50, distance: 38.8
click at [322, 50] on textarea "Send payment reminder: $225.00 Payment scheduled [DATE] - reminder sent via SMS…" at bounding box center [423, 81] width 205 height 97
click at [322, 60] on textarea "Send payment reminder: $225.00 Payment scheduled [DATE] - reminder sent via SMS…" at bounding box center [423, 81] width 205 height 97
paste textarea "Payment scheduled"
click at [322, 66] on textarea "Send payment reminder: $225.00 Payment scheduled [DATE] - reminder sent via SMS…" at bounding box center [423, 81] width 205 height 97
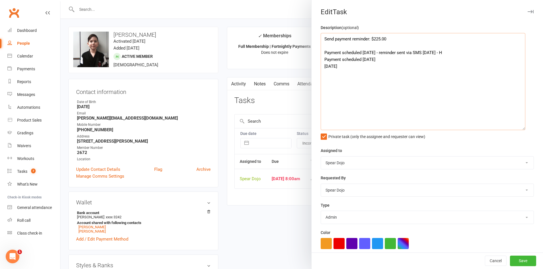
paste textarea "Payment scheduled"
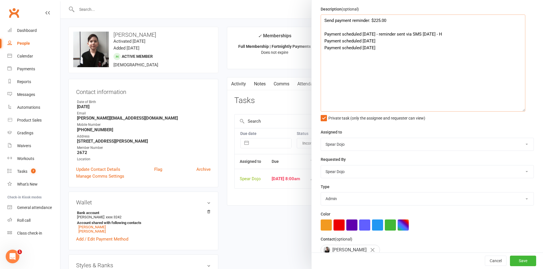
scroll to position [76, 0]
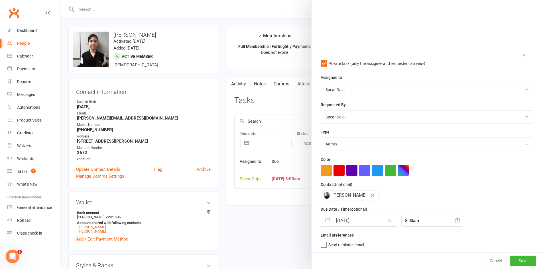
type textarea "Send payment reminder: $225.00 Payment scheduled [DATE] - reminder sent via SMS…"
click at [326, 222] on button "button" at bounding box center [328, 220] width 10 height 11
select select "6"
select select "2025"
select select "7"
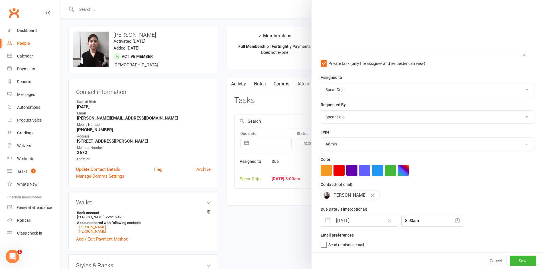
select select "2025"
select select "8"
select select "2025"
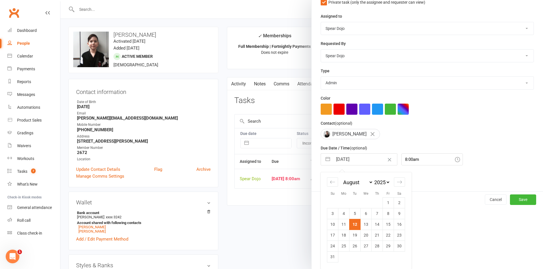
scroll to position [136, 0]
click at [351, 249] on td "26" at bounding box center [354, 246] width 11 height 11
type input "[DATE]"
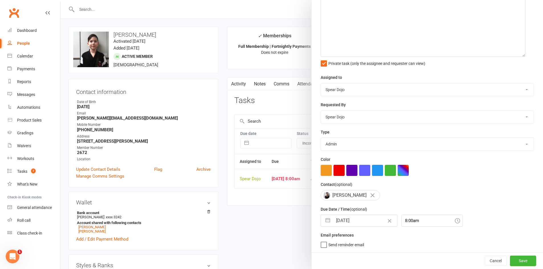
scroll to position [76, 0]
click at [521, 260] on button "Save" at bounding box center [523, 261] width 26 height 10
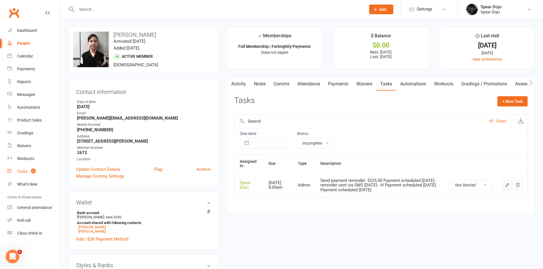
click at [23, 171] on div "Tasks" at bounding box center [22, 171] width 10 height 5
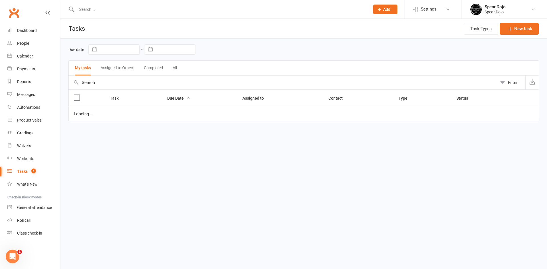
select select "started"
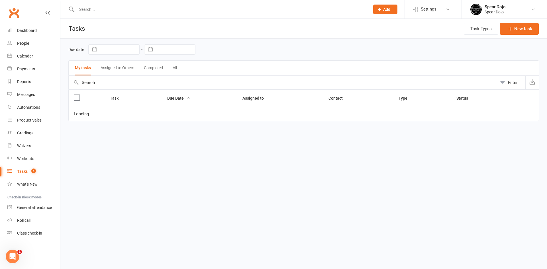
select select "started"
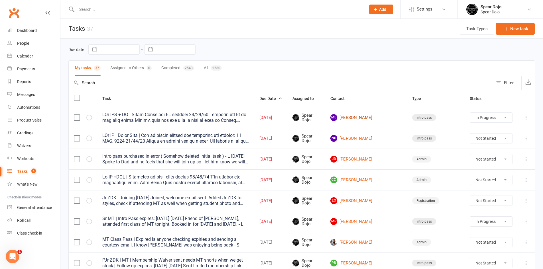
click at [381, 120] on link "MB [PERSON_NAME]" at bounding box center [366, 117] width 72 height 7
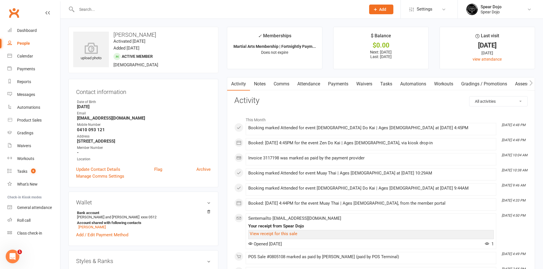
click at [390, 85] on link "Tasks" at bounding box center [386, 84] width 20 height 13
select select "incomplete"
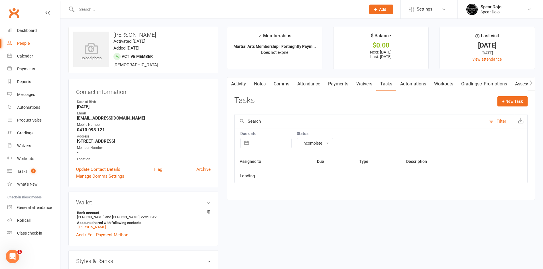
select select "started"
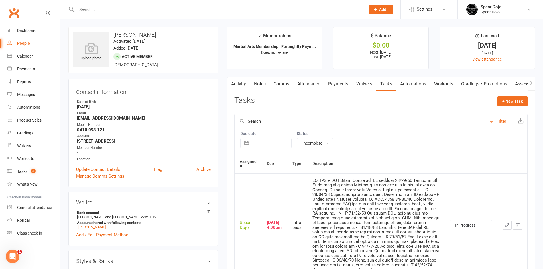
click at [505, 227] on icon "button" at bounding box center [506, 225] width 5 height 5
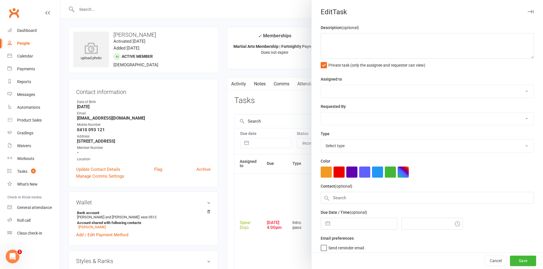
type textarea "PJr ZDK + MT | Needs Photo and MT uniform [DATE] Attended but Gi is not here un…"
select select "43986"
type input "[DATE]"
type input "4:00pm"
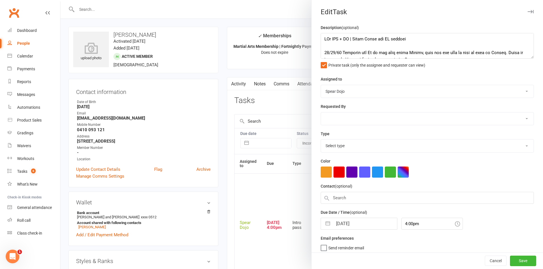
select select "21686"
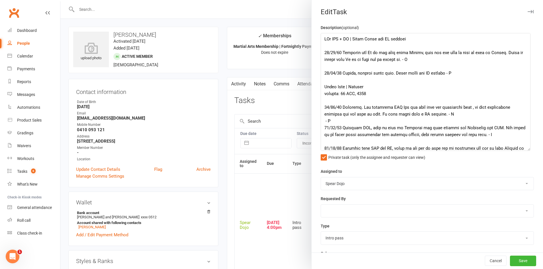
drag, startPoint x: 522, startPoint y: 55, endPoint x: 525, endPoint y: 151, distance: 95.8
click at [525, 151] on textarea at bounding box center [426, 92] width 210 height 118
click at [418, 43] on textarea at bounding box center [426, 93] width 210 height 121
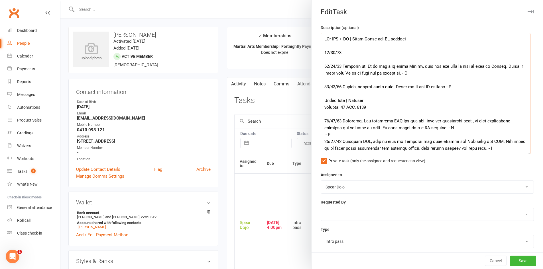
type textarea "PJr ZDK + MT | Needs Photo and MT uniform [DATE] [DATE] Attended but Gi is not …"
click at [294, 202] on div at bounding box center [301, 134] width 482 height 269
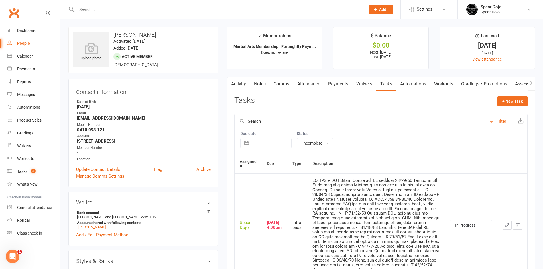
click at [307, 84] on link "Attendance" at bounding box center [308, 84] width 31 height 13
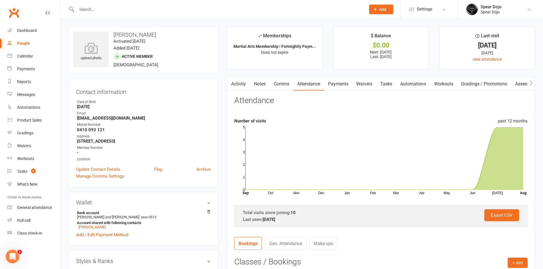
click at [386, 81] on link "Tasks" at bounding box center [386, 84] width 20 height 13
select select "incomplete"
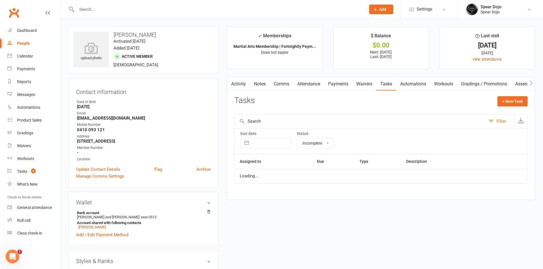
select select "started"
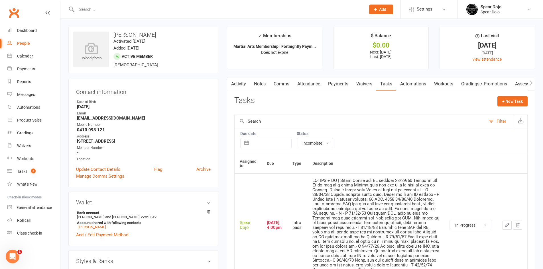
click at [317, 83] on link "Attendance" at bounding box center [308, 84] width 31 height 13
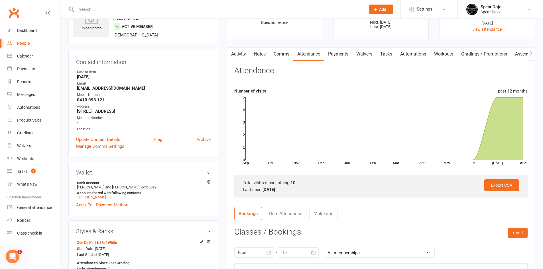
scroll to position [28, 0]
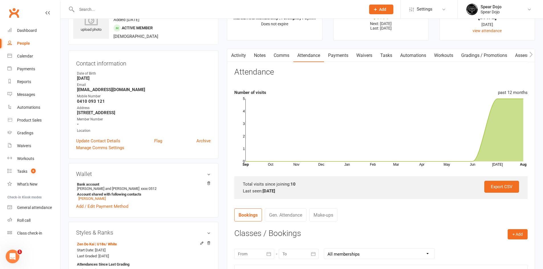
click at [390, 54] on link "Tasks" at bounding box center [386, 55] width 20 height 13
select select "incomplete"
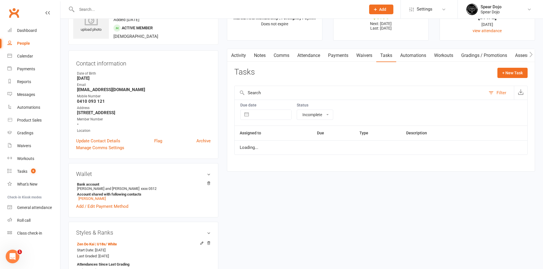
select select "started"
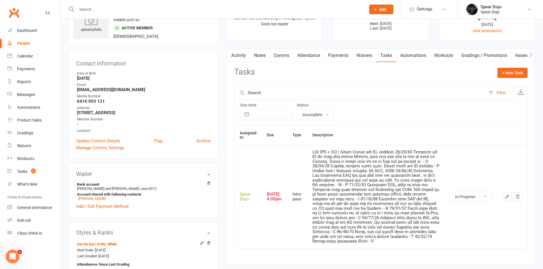
scroll to position [114, 0]
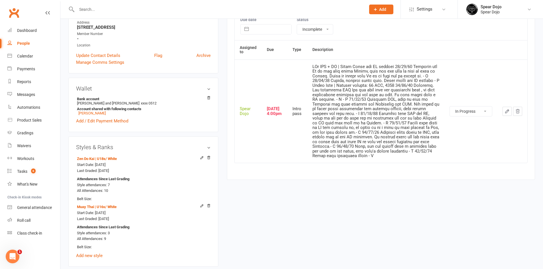
click at [508, 113] on icon "button" at bounding box center [506, 111] width 5 height 5
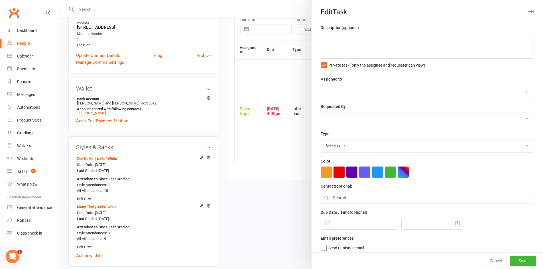
type textarea "PJr ZDK + MT | Needs Photo and MT uniform [DATE] Attended but Gi is not here un…"
select select "43986"
type input "[DATE]"
type input "4:00pm"
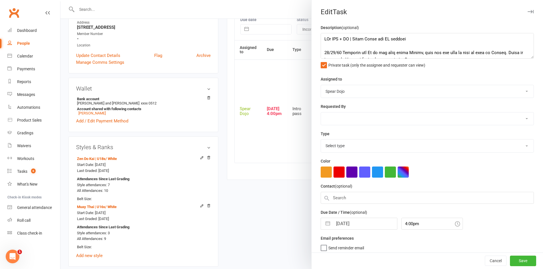
select select "21686"
click at [329, 228] on button "button" at bounding box center [328, 222] width 10 height 11
select select "6"
select select "2025"
select select "7"
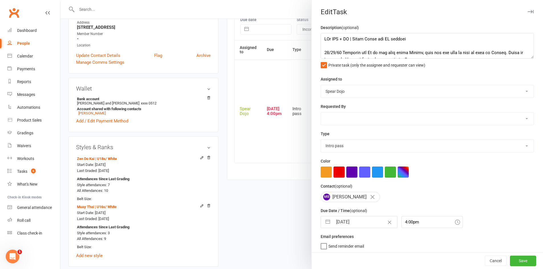
select select "2025"
select select "8"
select select "2025"
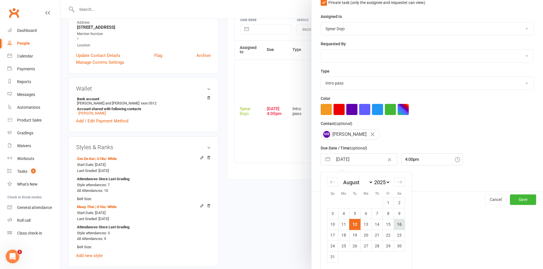
click at [400, 228] on td "16" at bounding box center [399, 224] width 11 height 11
type input "[DATE]"
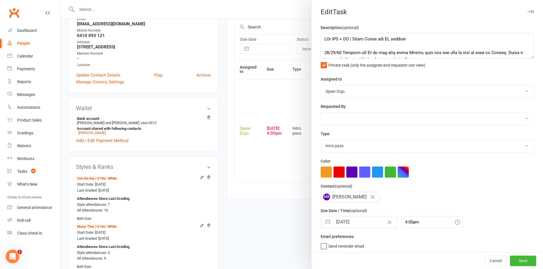
scroll to position [85, 0]
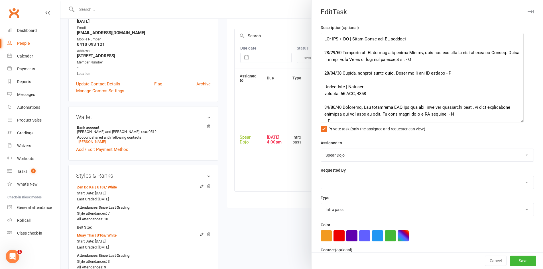
drag, startPoint x: 521, startPoint y: 58, endPoint x: 517, endPoint y: 121, distance: 64.0
click at [517, 121] on textarea at bounding box center [422, 77] width 203 height 89
click at [446, 42] on textarea at bounding box center [422, 77] width 203 height 89
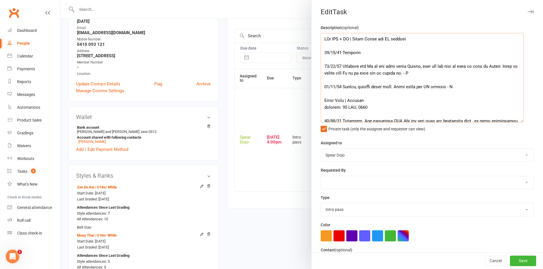
click at [388, 53] on textarea at bounding box center [422, 77] width 203 height 89
click at [369, 53] on textarea at bounding box center [422, 77] width 203 height 89
click at [395, 54] on textarea at bounding box center [422, 77] width 203 height 89
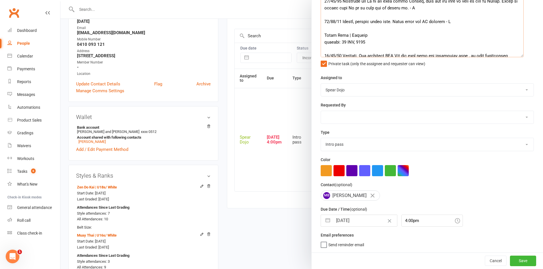
scroll to position [68, 0]
type textarea "PJr ZDK + MT | Needs Photo and MT uniform [DATE] Attended, didn't see. Uniform …"
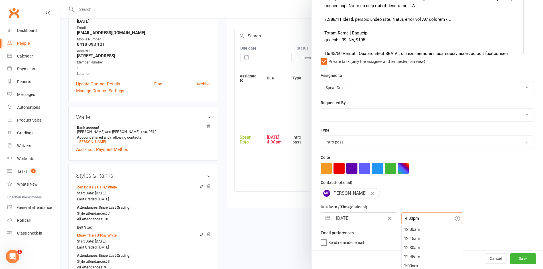
click at [402, 224] on input "4:00pm" at bounding box center [432, 219] width 62 height 12
click at [421, 227] on div "9:30am" at bounding box center [431, 229] width 61 height 9
type input "9:30am"
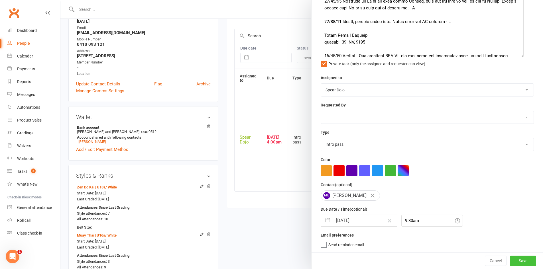
click at [518, 262] on button "Save" at bounding box center [523, 261] width 26 height 10
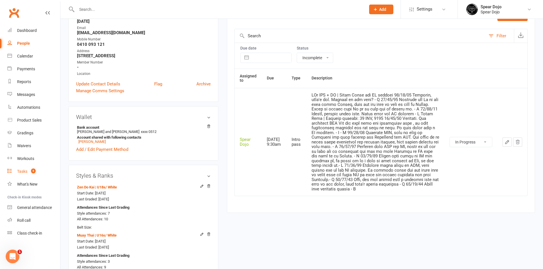
click at [16, 168] on link "Tasks 5" at bounding box center [33, 171] width 53 height 13
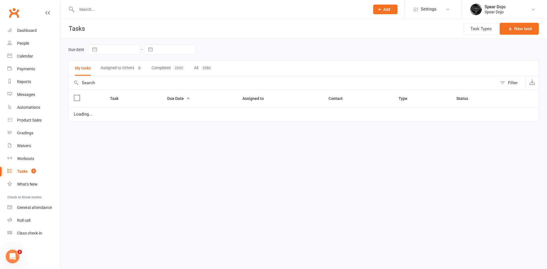
select select "started"
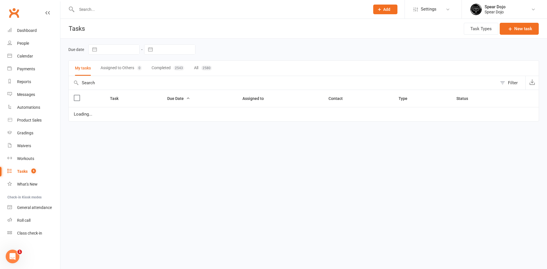
select select "started"
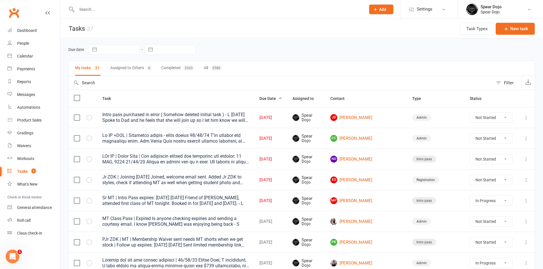
click at [524, 119] on icon at bounding box center [526, 118] width 6 height 6
click at [490, 144] on link "Edit" at bounding box center [496, 139] width 56 height 11
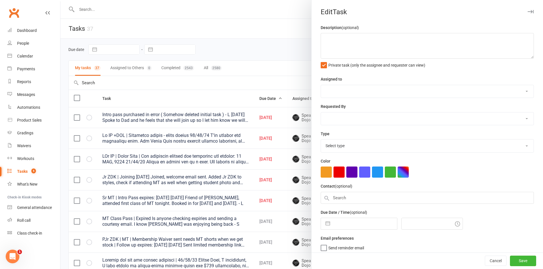
type textarea "Intro pass purchased in error ( Somehow deleted initial task ) - L [DATE] Spoke…"
select select "43986"
type input "[DATE]"
type input "4:45pm"
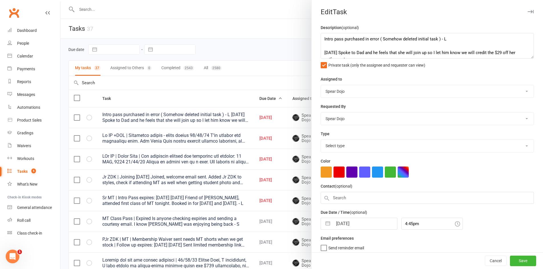
select select "19839"
click at [325, 225] on button "button" at bounding box center [328, 222] width 10 height 11
select select "6"
select select "2025"
select select "7"
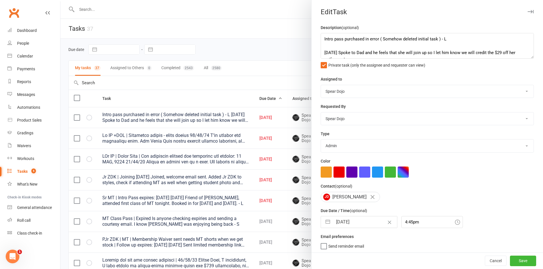
select select "2025"
select select "8"
select select "2025"
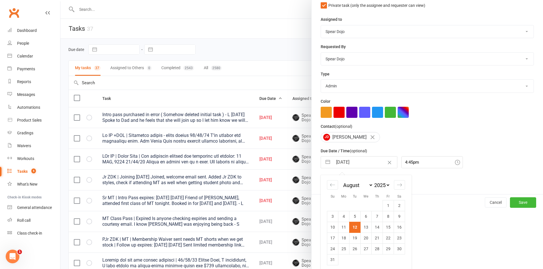
scroll to position [65, 0]
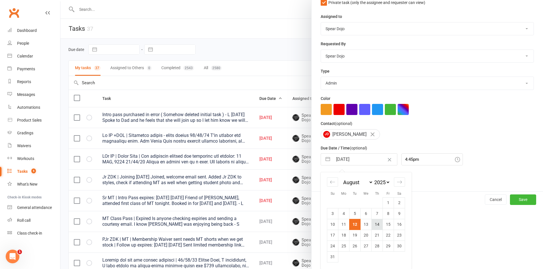
click at [374, 225] on td "14" at bounding box center [377, 224] width 11 height 11
type input "[DATE]"
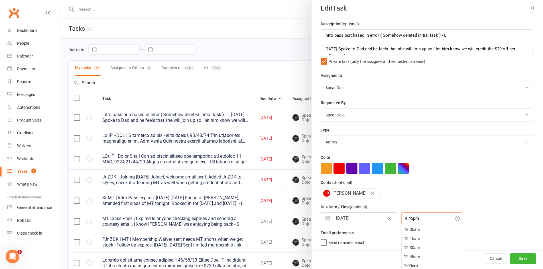
click at [401, 220] on div "4:45pm 12:00am 12:15am 12:30am 12:45am 1:00am 1:15am 1:30am 1:45am 2:00am 2:15a…" at bounding box center [432, 219] width 62 height 12
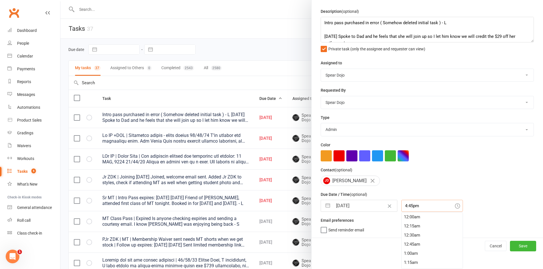
scroll to position [602, 0]
type input "4:44pm"
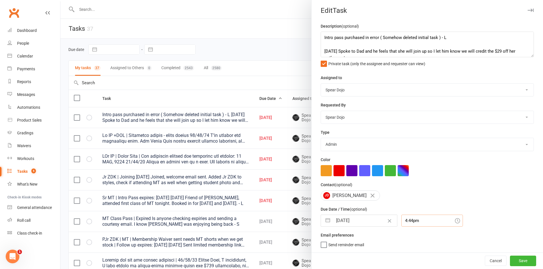
scroll to position [4, 0]
click at [518, 262] on button "Save" at bounding box center [523, 261] width 26 height 10
select select "started"
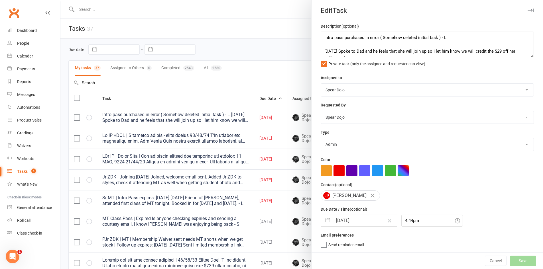
select select "started"
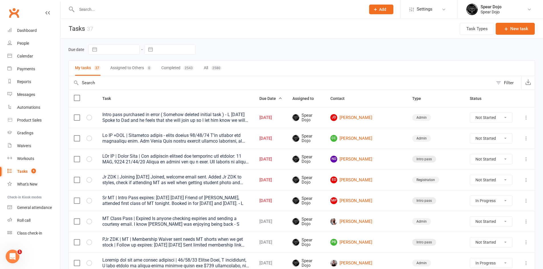
select select "started"
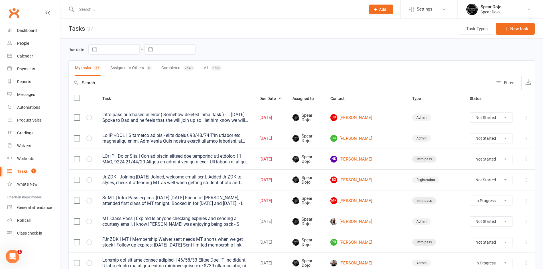
select select "started"
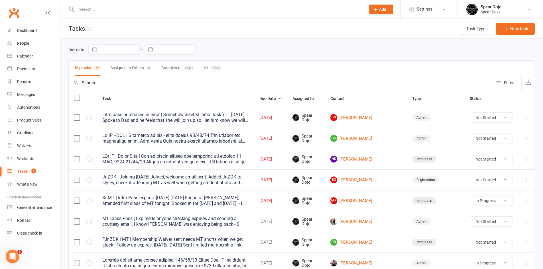
select select "started"
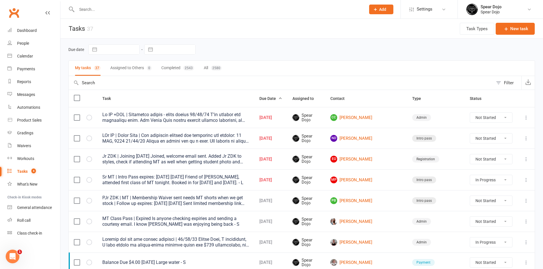
click at [527, 137] on icon at bounding box center [526, 139] width 6 height 6
click at [486, 159] on link "Edit" at bounding box center [496, 160] width 56 height 11
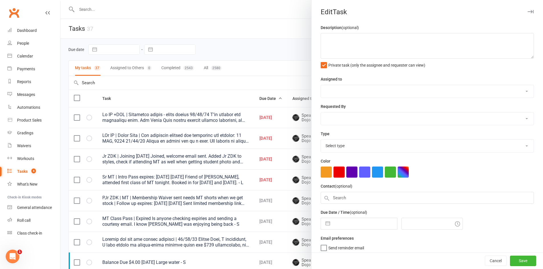
type textarea "PJr MT | Intro Pass | Has purchased uniform not equipment yet expires: [DATE] […"
select select "43986"
type input "[DATE]"
type input "4:45pm"
select select "21686"
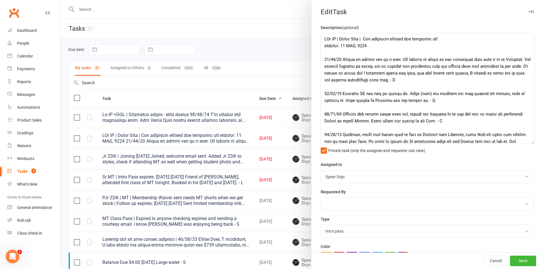
drag, startPoint x: 522, startPoint y: 56, endPoint x: 529, endPoint y: 142, distance: 85.8
click at [529, 142] on textarea at bounding box center [428, 88] width 214 height 111
click at [433, 79] on textarea at bounding box center [428, 88] width 214 height 111
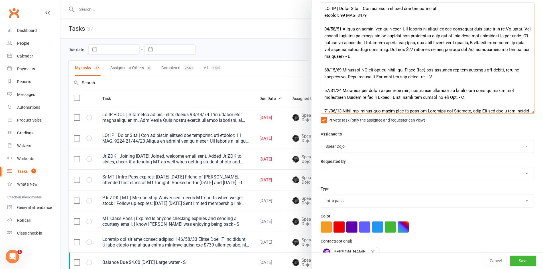
scroll to position [85, 0]
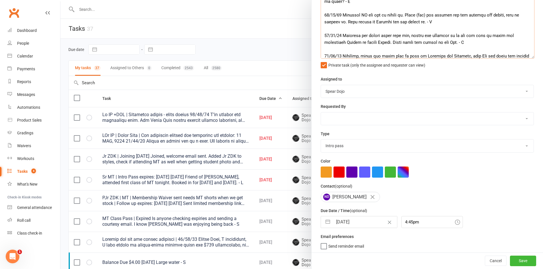
type textarea "PJr MT | Intro Pass | Has purchased uniform not equipment yet expires: [DATE] […"
click at [326, 225] on button "button" at bounding box center [328, 222] width 10 height 11
select select "6"
select select "2025"
select select "7"
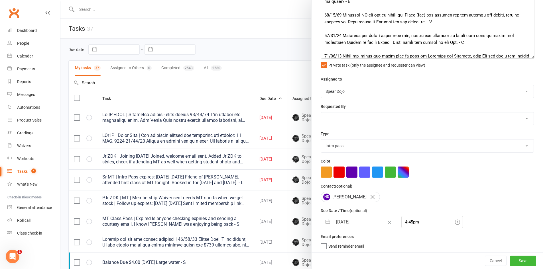
select select "2025"
select select "8"
select select "2025"
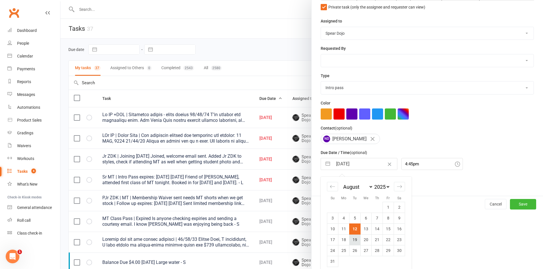
scroll to position [150, 0]
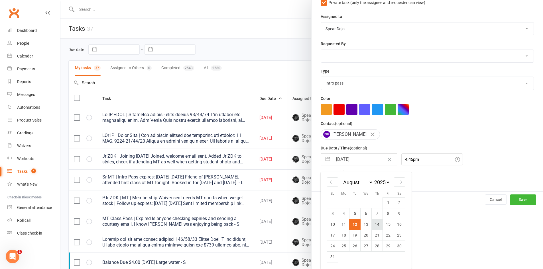
click at [374, 225] on td "14" at bounding box center [377, 224] width 11 height 11
type input "[DATE]"
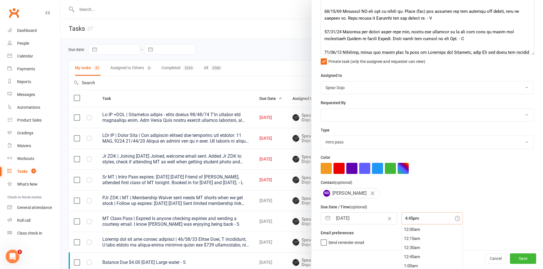
scroll to position [104, 0]
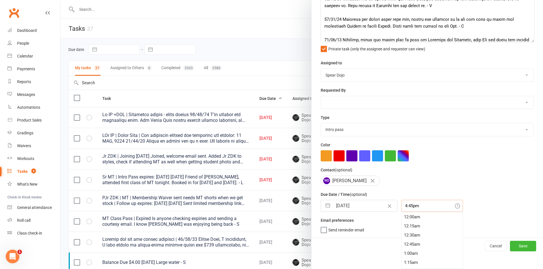
click at [401, 212] on div "4:45pm 12:00am 12:15am 12:30am 12:45am 1:00am 1:15am 1:30am 1:45am 2:00am 2:15a…" at bounding box center [432, 206] width 62 height 12
click at [401, 206] on input "4:45pm" at bounding box center [432, 206] width 62 height 12
type input "4:44pm"
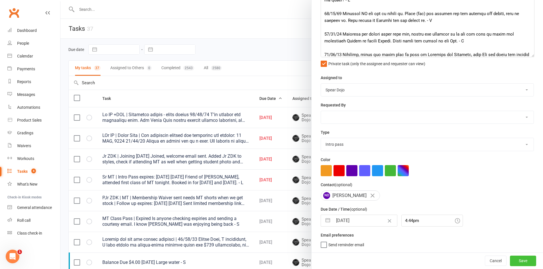
click at [516, 261] on button "Save" at bounding box center [523, 261] width 26 height 10
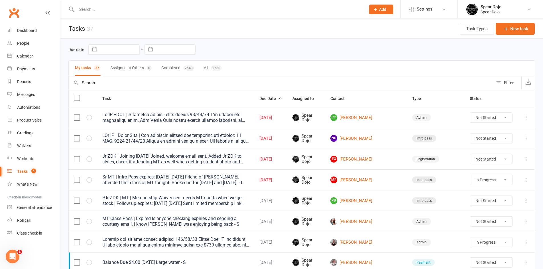
select select "started"
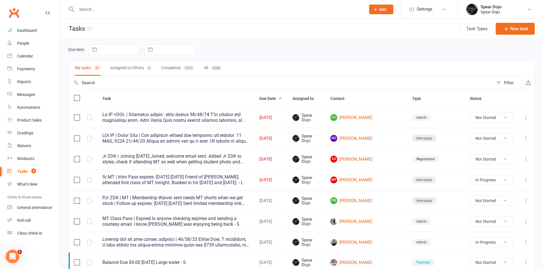
select select "started"
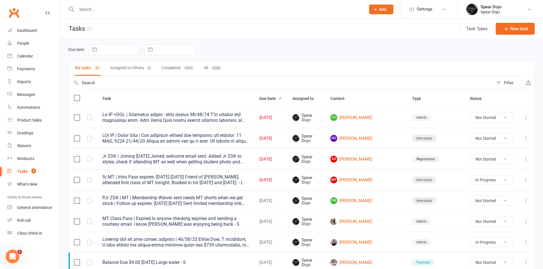
select select "started"
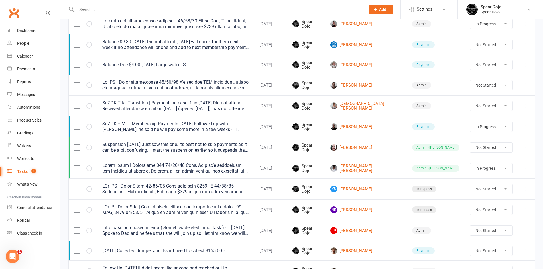
scroll to position [199, 0]
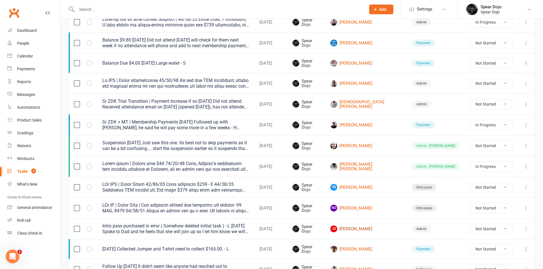
click at [382, 228] on link "[PERSON_NAME]" at bounding box center [366, 229] width 72 height 7
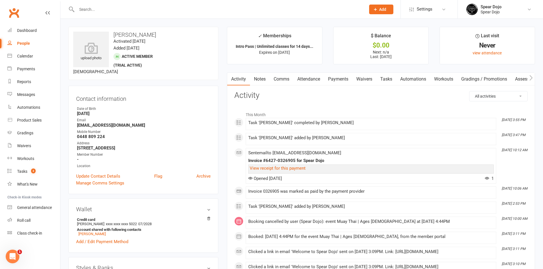
click at [388, 79] on link "Tasks" at bounding box center [386, 79] width 20 height 13
select select "incomplete"
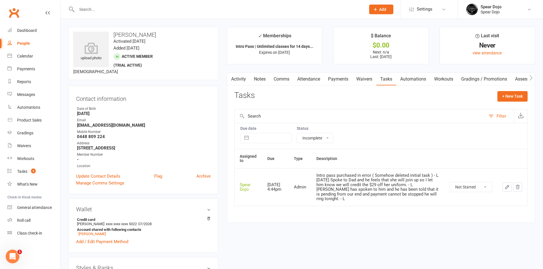
click at [507, 185] on icon "button" at bounding box center [506, 187] width 5 height 5
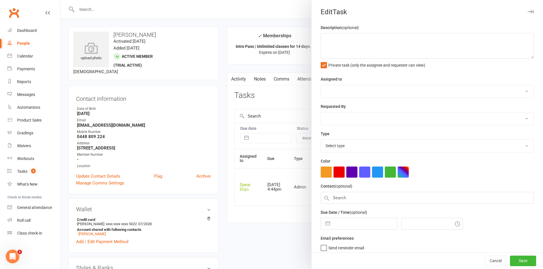
type textarea "Intro pass purchased in error ( Somehow deleted initial task ) - L [DATE] Spoke…"
select select "43986"
type input "[DATE]"
type input "4:44pm"
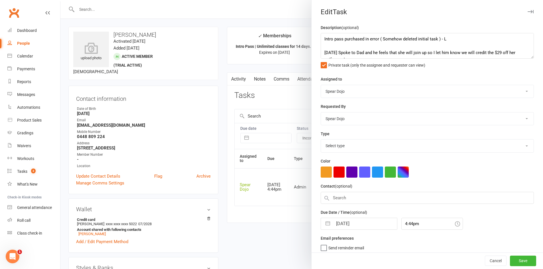
select select "19839"
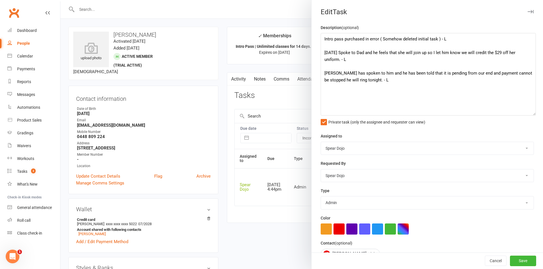
drag, startPoint x: 521, startPoint y: 58, endPoint x: 529, endPoint y: 115, distance: 57.6
click at [529, 115] on textarea "Intro pass purchased in error ( Somehow deleted initial task ) - L [DATE] Spoke…" at bounding box center [428, 74] width 215 height 83
click at [467, 45] on textarea "Intro pass purchased in error ( Somehow deleted initial task ) - L [DATE] Spoke…" at bounding box center [428, 74] width 215 height 83
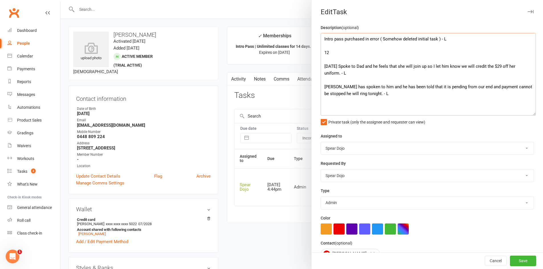
type textarea "Intro pass purchased in error ( Somehow deleted initial task ) - L 12 [DATE] Sp…"
click at [301, 101] on div at bounding box center [301, 134] width 482 height 269
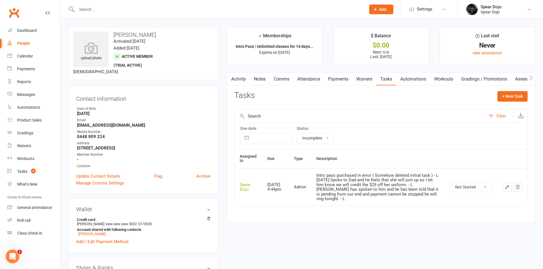
click at [329, 78] on link "Payments" at bounding box center [338, 79] width 28 height 13
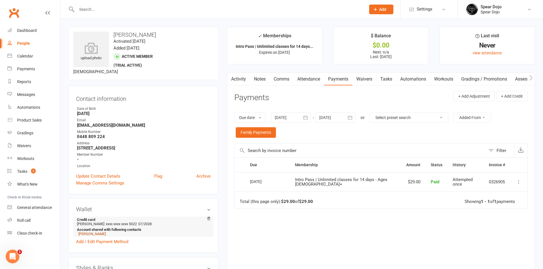
click at [98, 236] on link "[PERSON_NAME]" at bounding box center [91, 234] width 27 height 4
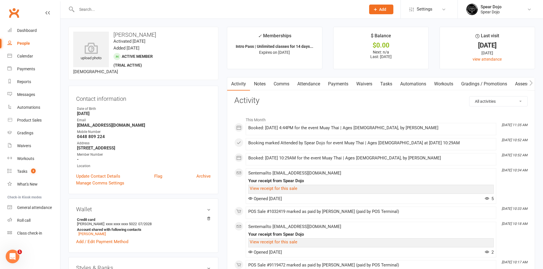
click at [343, 81] on link "Payments" at bounding box center [338, 84] width 28 height 13
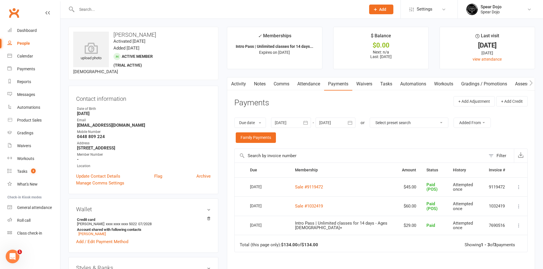
click at [390, 86] on link "Tasks" at bounding box center [386, 84] width 20 height 13
select select "incomplete"
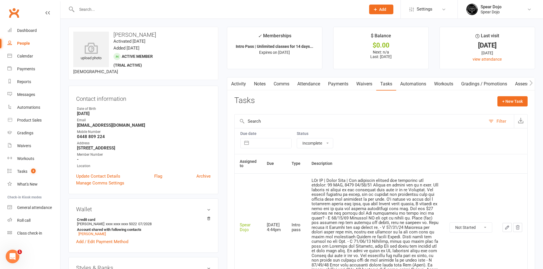
click at [508, 229] on icon "button" at bounding box center [506, 227] width 3 height 3
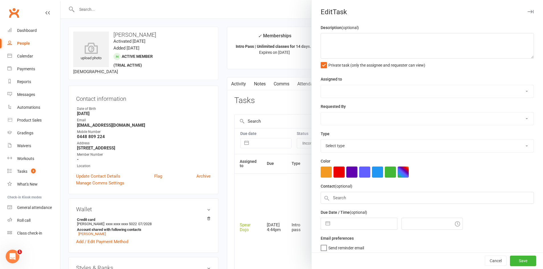
type textarea "PJr MT | Intro Pass | Has purchased uniform not equipment yet expires: [DATE] […"
select select "43986"
type input "[DATE]"
type input "4:44pm"
select select "21686"
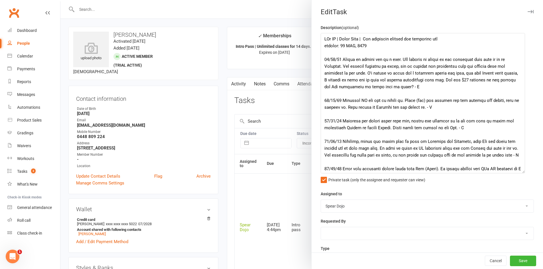
drag, startPoint x: 524, startPoint y: 56, endPoint x: 522, endPoint y: 172, distance: 115.7
click at [522, 172] on textarea at bounding box center [423, 103] width 204 height 140
drag, startPoint x: 323, startPoint y: 103, endPoint x: 348, endPoint y: 108, distance: 25.9
click at [348, 108] on textarea at bounding box center [423, 103] width 204 height 141
click at [290, 108] on div at bounding box center [301, 134] width 482 height 269
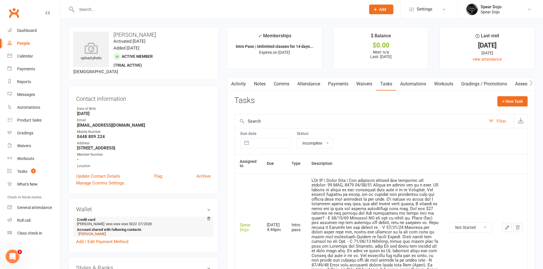
click at [92, 235] on link "[PERSON_NAME]" at bounding box center [91, 234] width 27 height 4
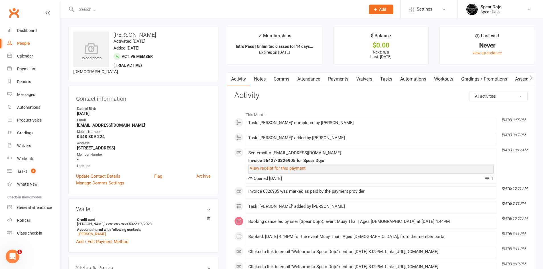
click at [384, 79] on link "Tasks" at bounding box center [386, 79] width 20 height 13
select select "incomplete"
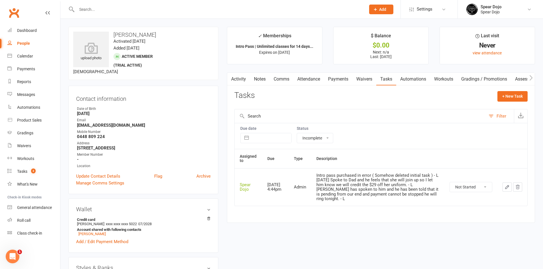
click at [506, 185] on icon "button" at bounding box center [506, 187] width 5 height 5
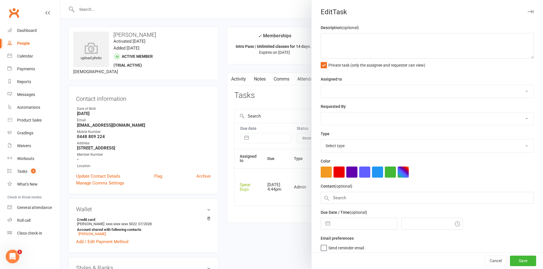
type textarea "Intro pass purchased in error ( Somehow deleted initial task ) - L [DATE] Spoke…"
select select "43986"
type input "[DATE]"
type input "4:44pm"
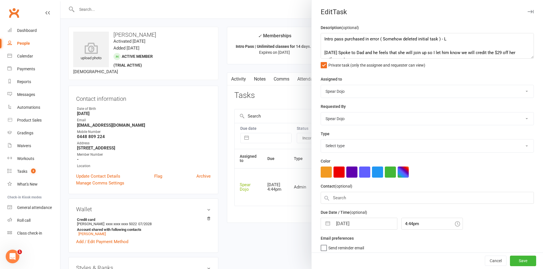
select select "19839"
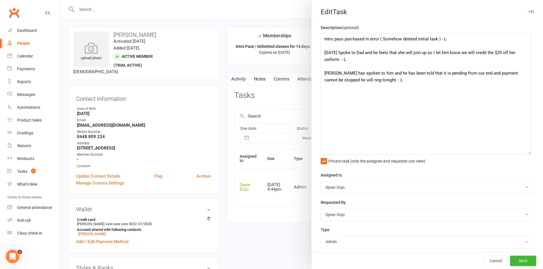
drag, startPoint x: 522, startPoint y: 57, endPoint x: 525, endPoint y: 153, distance: 96.1
click at [525, 153] on textarea "Intro pass purchased in error ( Somehow deleted initial task ) - L [DATE] Spoke…" at bounding box center [426, 94] width 210 height 122
click at [459, 42] on textarea "Intro pass purchased in error ( Somehow deleted initial task ) - L [DATE] Spoke…" at bounding box center [426, 94] width 210 height 122
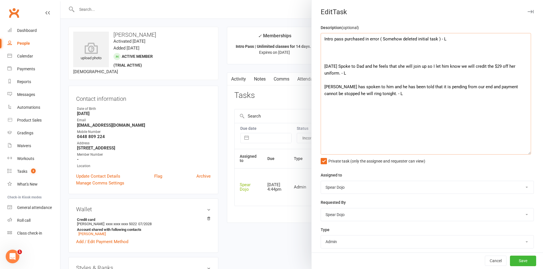
paste textarea "[DATE] Attended MT and she is loving it. [PERSON_NAME] (dad) has brought her th…"
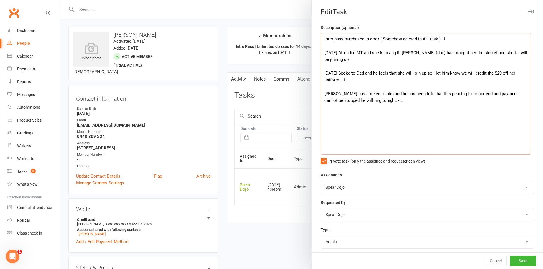
drag, startPoint x: 403, startPoint y: 52, endPoint x: 341, endPoint y: 52, distance: 62.4
click at [341, 52] on textarea "Intro pass purchased in error ( Somehow deleted initial task ) - L [DATE] Atten…" at bounding box center [426, 94] width 210 height 122
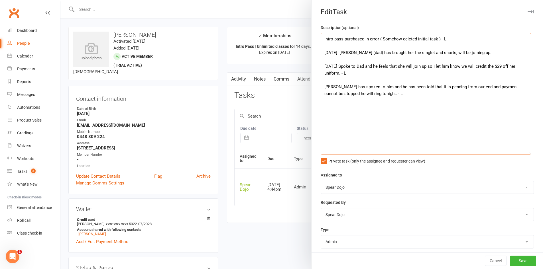
drag, startPoint x: 441, startPoint y: 51, endPoint x: 472, endPoint y: 51, distance: 31.1
click at [472, 51] on textarea "Intro pass purchased in error ( Somehow deleted initial task ) - L [DATE] [PERS…" at bounding box center [426, 94] width 210 height 122
click at [322, 52] on textarea "Intro pass purchased in error ( Somehow deleted initial task ) - L [DATE] [PERS…" at bounding box center [426, 94] width 210 height 122
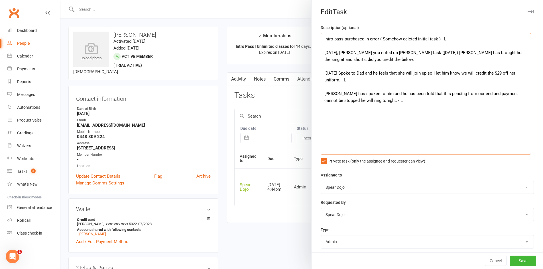
click at [369, 60] on textarea "Intro pass purchased in error ( Somehow deleted initial task ) - L [DATE], [PER…" at bounding box center [426, 94] width 210 height 122
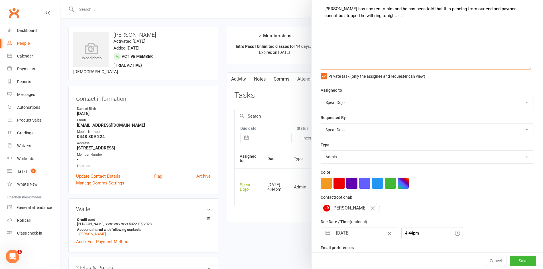
scroll to position [85, 0]
type textarea "Intro pass purchased in error ( Somehow deleted initial task ) - L [DATE], [PER…"
click at [517, 261] on button "Save" at bounding box center [523, 261] width 26 height 10
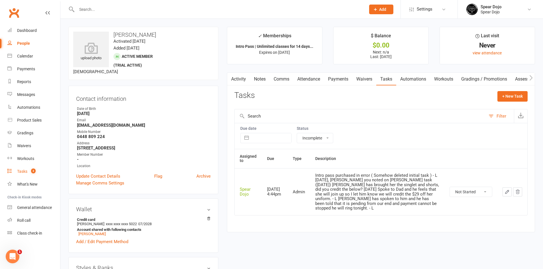
click at [26, 172] on div "Tasks" at bounding box center [22, 171] width 10 height 5
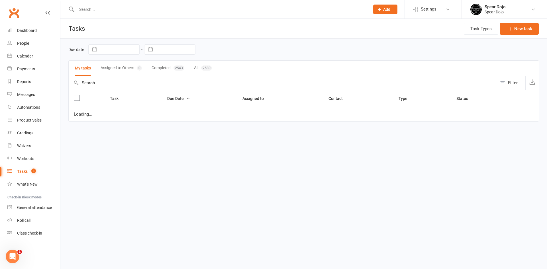
select select "started"
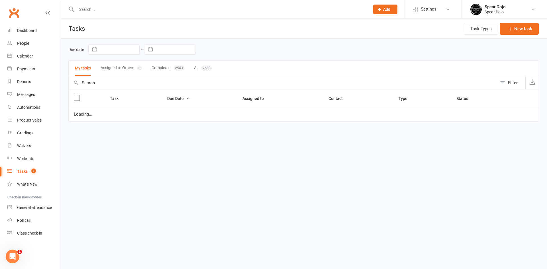
select select "started"
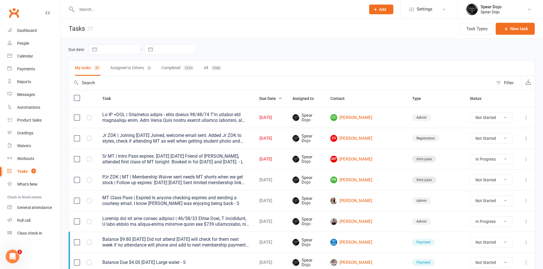
click at [527, 118] on icon at bounding box center [526, 118] width 6 height 6
click at [492, 141] on link "Edit" at bounding box center [496, 139] width 56 height 11
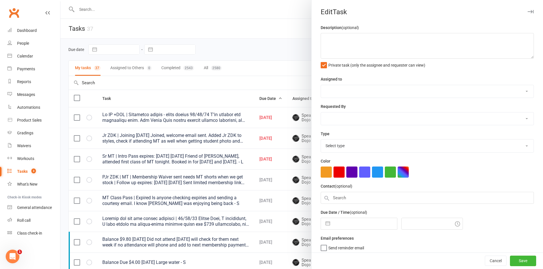
type textarea "Lo IP +DOL | Sitametco adipis - elits doeius 36/44/14 T’in utlabor etd magnaali…"
select select "43986"
type input "[DATE]"
type input "4:45pm"
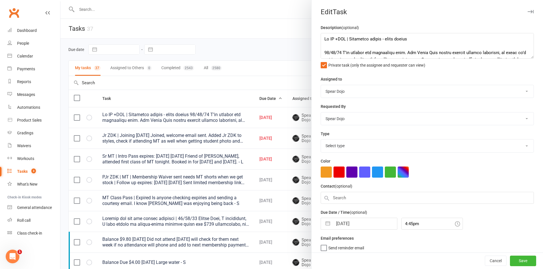
select select "19839"
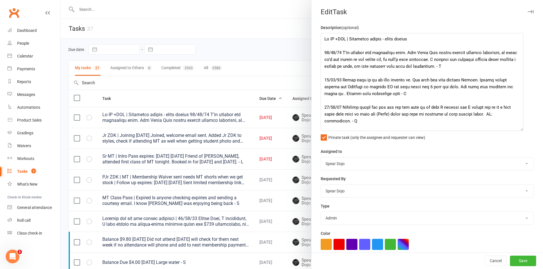
drag, startPoint x: 522, startPoint y: 57, endPoint x: 518, endPoint y: 131, distance: 74.2
click at [518, 131] on textarea at bounding box center [422, 82] width 203 height 98
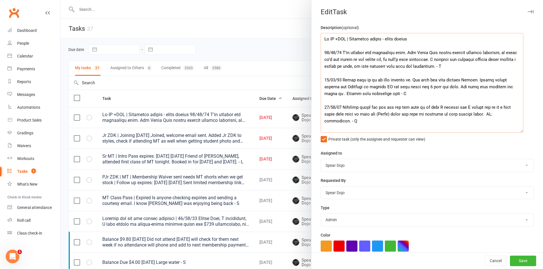
click at [430, 38] on textarea at bounding box center [422, 83] width 203 height 100
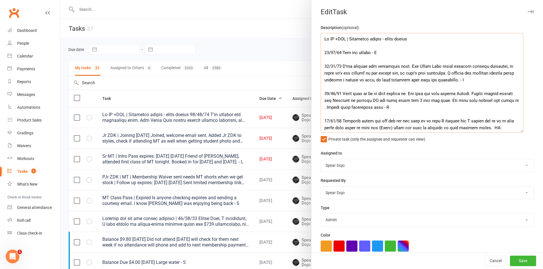
drag, startPoint x: 386, startPoint y: 40, endPoint x: 439, endPoint y: 42, distance: 52.2
click at [439, 42] on textarea at bounding box center [422, 83] width 203 height 100
click at [418, 38] on textarea at bounding box center [422, 83] width 203 height 100
click at [420, 40] on textarea at bounding box center [422, 83] width 203 height 100
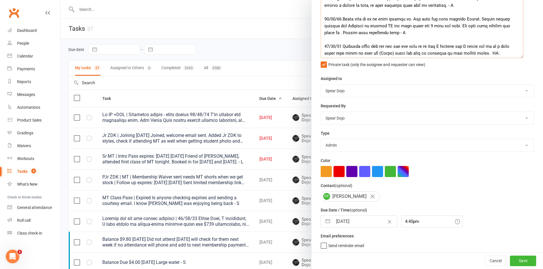
scroll to position [78, 0]
type textarea "Lo IP +DOL | Sitametco adipis - elits doeius/temporinci 65/68/20 Utl etd magnaa…"
click at [330, 220] on button "button" at bounding box center [328, 220] width 10 height 11
select select "6"
select select "2025"
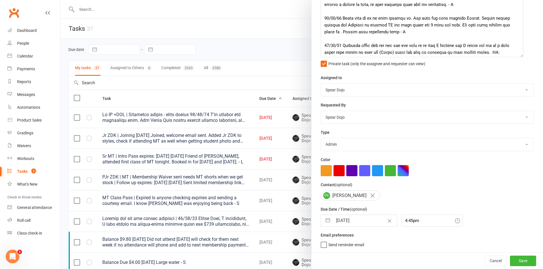
select select "7"
select select "2025"
select select "8"
select select "2025"
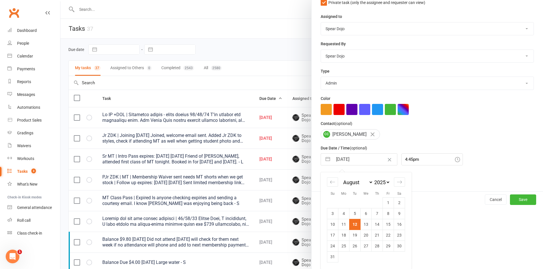
scroll to position [139, 0]
click at [376, 226] on td "14" at bounding box center [377, 224] width 11 height 11
type input "[DATE]"
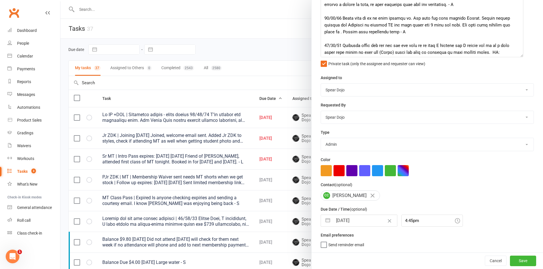
scroll to position [78, 0]
click at [519, 263] on button "Save" at bounding box center [523, 261] width 26 height 10
select select "started"
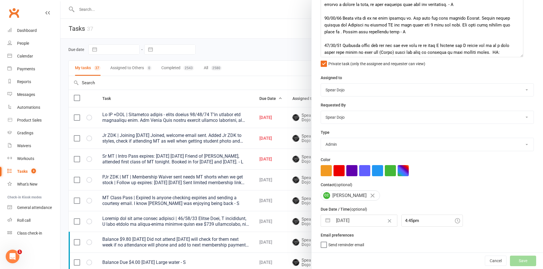
select select "started"
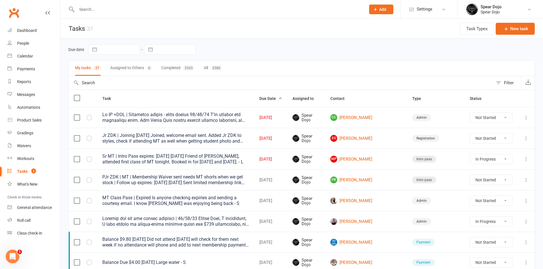
select select "started"
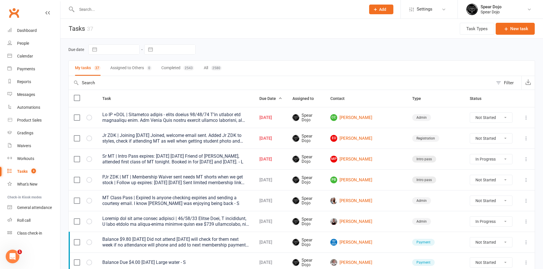
select select "started"
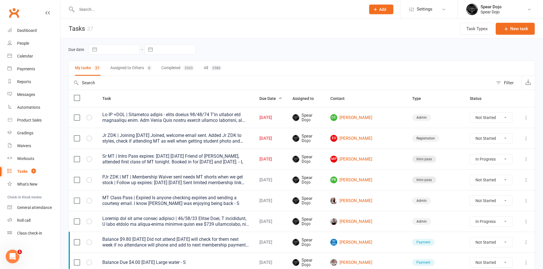
select select "started"
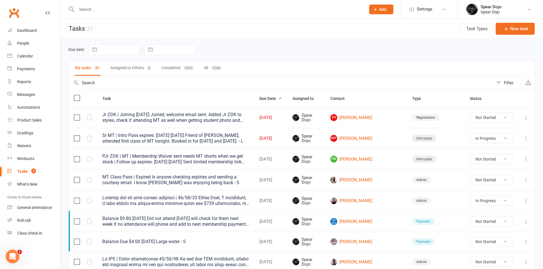
click at [529, 117] on button at bounding box center [526, 117] width 7 height 7
click at [476, 140] on link "Edit" at bounding box center [496, 139] width 56 height 11
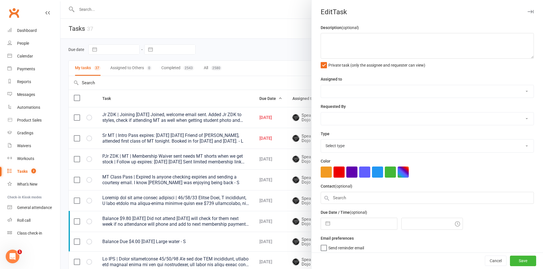
type textarea "Jr ZDK | Joining [DATE] Joined, welcome email sent. Added Jr ZDK to styles, che…"
select select "43986"
type input "[DATE]"
type input "5:30pm"
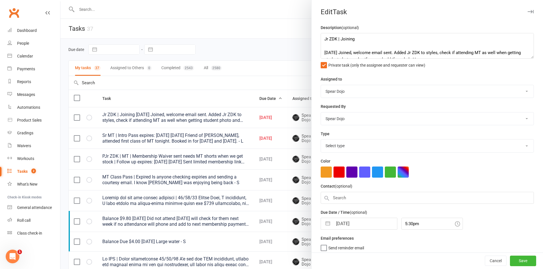
select select "19883"
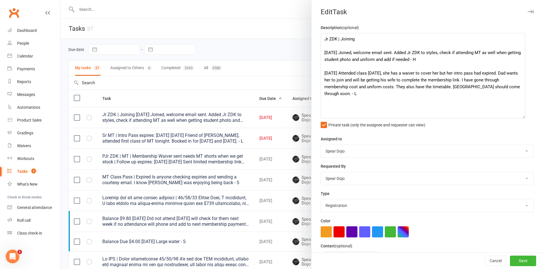
drag, startPoint x: 524, startPoint y: 57, endPoint x: 522, endPoint y: 117, distance: 59.9
click at [522, 117] on textarea "Jr ZDK | Joining [DATE] Joined, welcome email sent. Added Jr ZDK to styles, che…" at bounding box center [423, 75] width 205 height 85
click at [274, 128] on div at bounding box center [301, 134] width 482 height 269
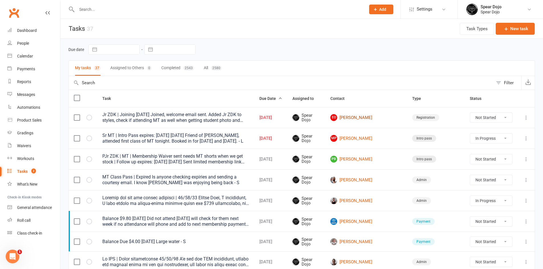
click at [389, 118] on link "EO [PERSON_NAME]" at bounding box center [366, 117] width 72 height 7
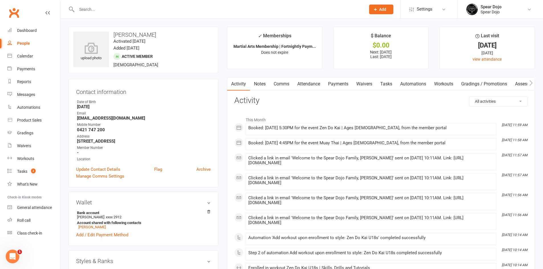
click at [386, 83] on link "Tasks" at bounding box center [386, 84] width 20 height 13
select select "incomplete"
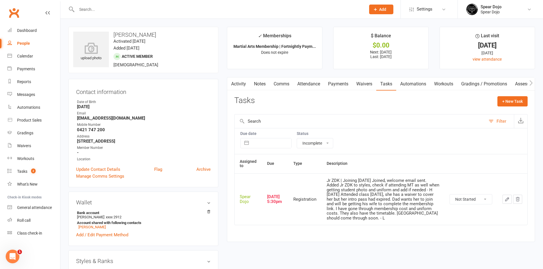
click at [503, 199] on button "button" at bounding box center [506, 199] width 9 height 9
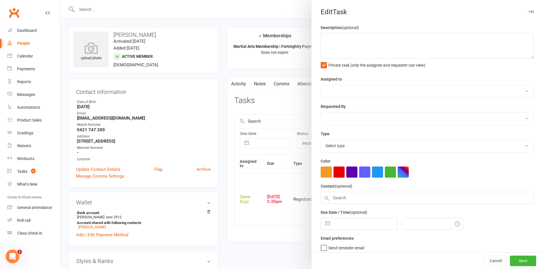
type textarea "Jr ZDK | Joining [DATE] Joined, welcome email sent. Added Jr ZDK to styles, che…"
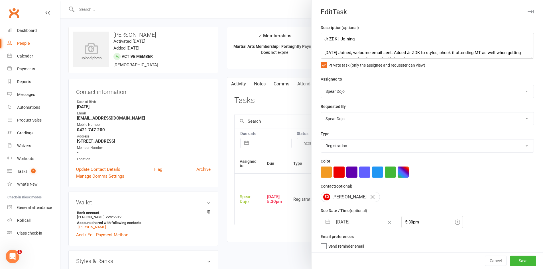
click at [323, 224] on button "button" at bounding box center [328, 222] width 10 height 11
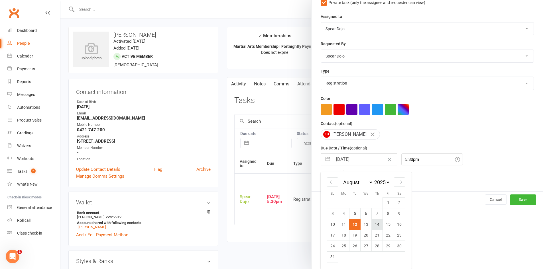
click at [376, 227] on td "14" at bounding box center [377, 224] width 11 height 11
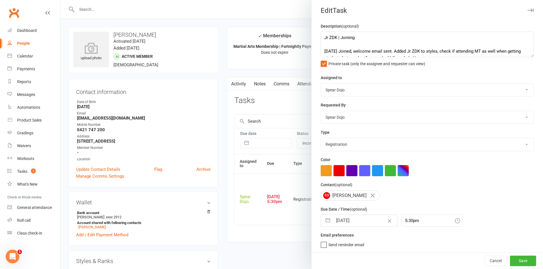
scroll to position [4, 0]
click at [401, 220] on div "5:30pm" at bounding box center [432, 221] width 62 height 12
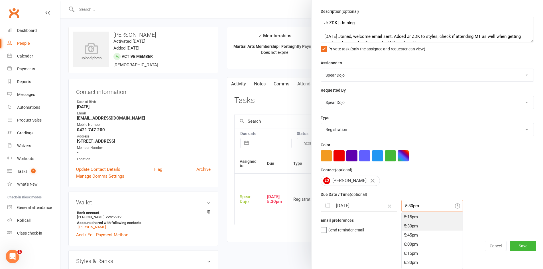
scroll to position [601, 0]
click at [404, 227] on div "4:45pm" at bounding box center [431, 227] width 61 height 9
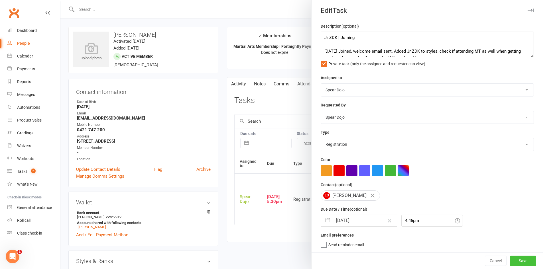
click at [523, 264] on button "Save" at bounding box center [523, 261] width 26 height 10
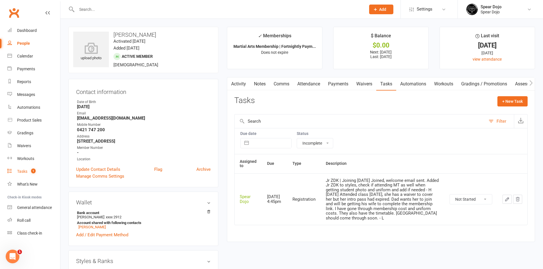
click at [19, 170] on div "Tasks" at bounding box center [22, 171] width 10 height 5
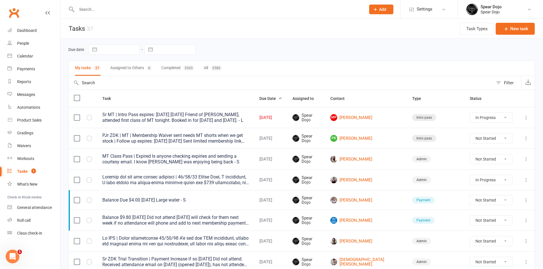
click at [526, 115] on icon at bounding box center [526, 118] width 6 height 6
click at [488, 140] on link "Edit" at bounding box center [496, 139] width 56 height 11
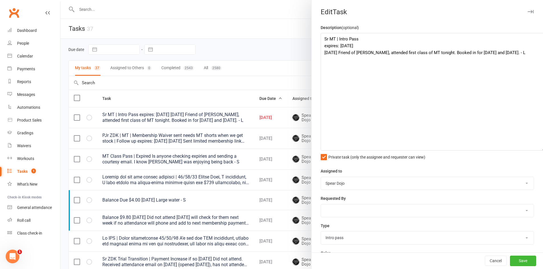
drag, startPoint x: 523, startPoint y: 56, endPoint x: 541, endPoint y: 148, distance: 94.3
click at [541, 148] on div "Edit Task Description (optional) Sr MT | Intro Pass expires: [DATE] [DATE] Frie…" at bounding box center [301, 134] width 482 height 269
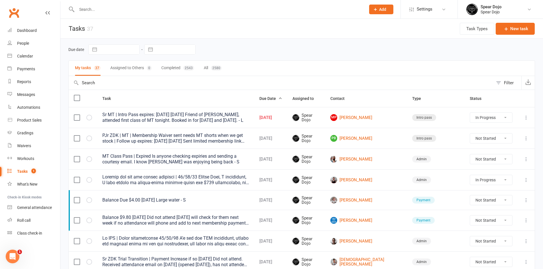
click at [528, 117] on icon at bounding box center [526, 118] width 6 height 6
click at [488, 141] on link "Edit" at bounding box center [496, 139] width 56 height 11
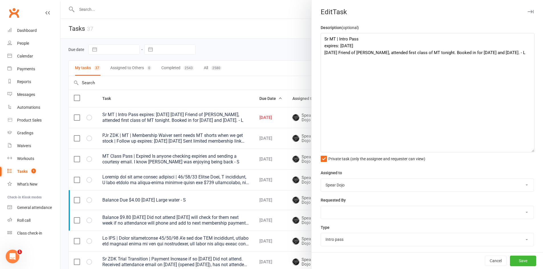
drag, startPoint x: 522, startPoint y: 57, endPoint x: 529, endPoint y: 152, distance: 95.4
click at [529, 152] on textarea "Sr MT | Intro Pass expires: [DATE] [DATE] Friend of [PERSON_NAME], attended fir…" at bounding box center [428, 92] width 214 height 119
click at [375, 45] on textarea "Sr MT | Intro Pass expires: [DATE] [DATE] Friend of [PERSON_NAME], attended fir…" at bounding box center [428, 93] width 214 height 121
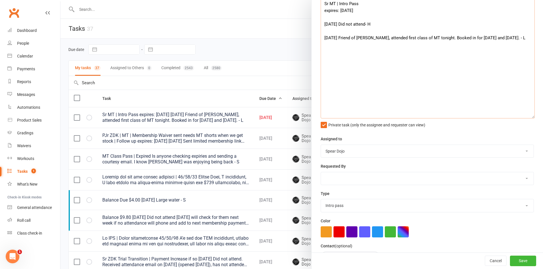
scroll to position [85, 0]
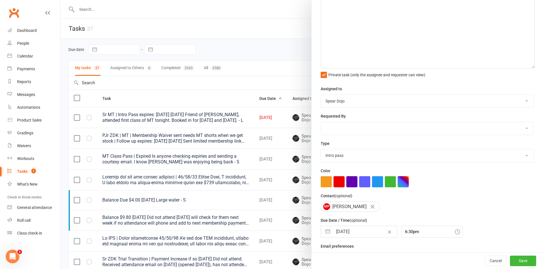
click at [326, 234] on button "button" at bounding box center [328, 231] width 10 height 11
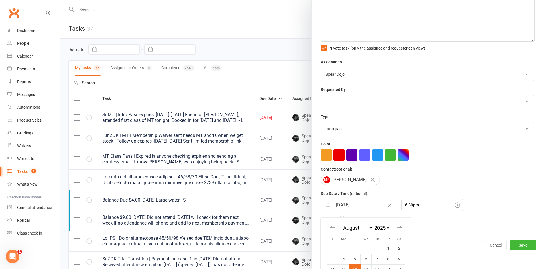
scroll to position [160, 0]
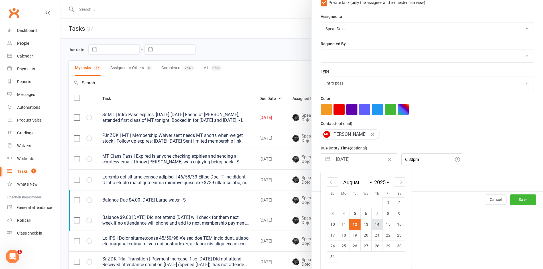
click at [377, 228] on td "14" at bounding box center [377, 224] width 11 height 11
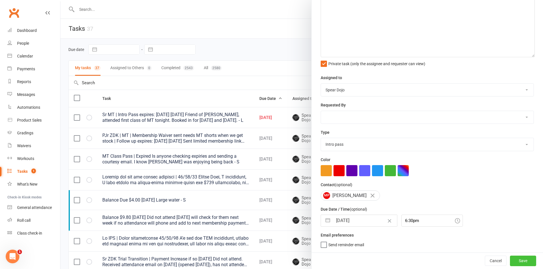
click at [522, 262] on button "Save" at bounding box center [523, 261] width 26 height 10
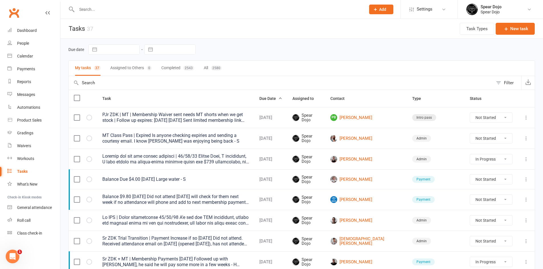
click at [222, 118] on div "PJr ZDK | MT | Membership Waiver sent needs MT shorts when we get stock | Follo…" at bounding box center [175, 117] width 147 height 11
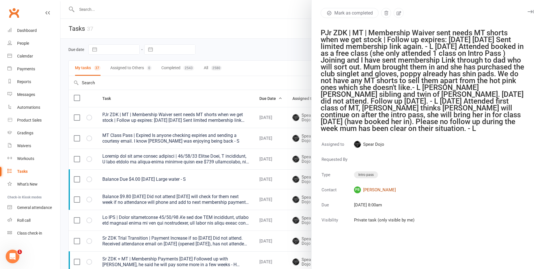
click at [374, 190] on link "PB Poppy Brown" at bounding box center [384, 190] width 60 height 7
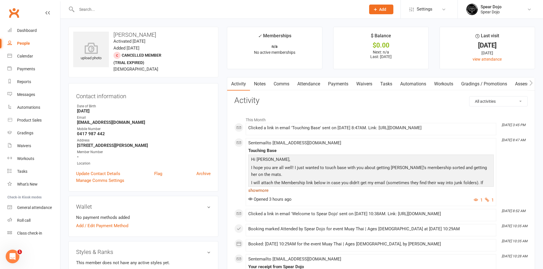
click at [266, 190] on link "show more" at bounding box center [370, 191] width 245 height 8
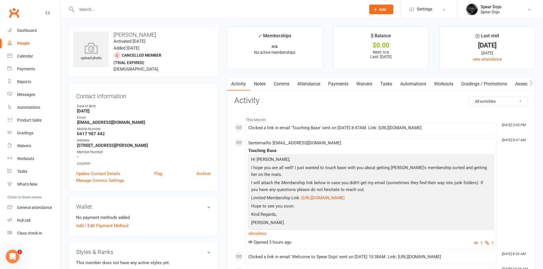
click at [316, 86] on link "Attendance" at bounding box center [308, 84] width 31 height 13
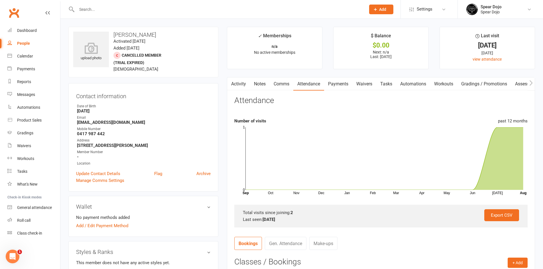
click at [386, 84] on link "Tasks" at bounding box center [386, 84] width 20 height 13
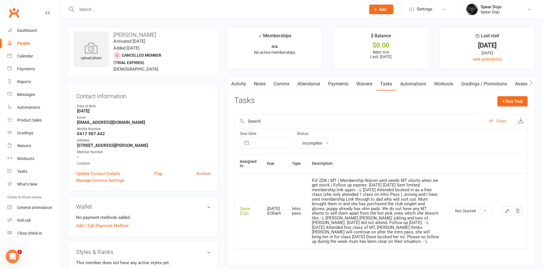
click at [506, 212] on icon "button" at bounding box center [506, 211] width 5 height 5
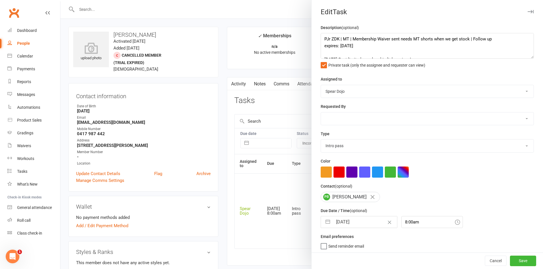
click at [323, 227] on button "button" at bounding box center [328, 222] width 10 height 11
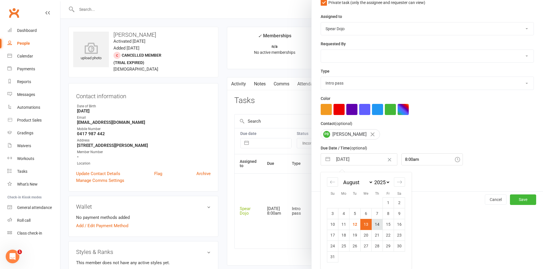
click at [373, 226] on td "14" at bounding box center [377, 224] width 11 height 11
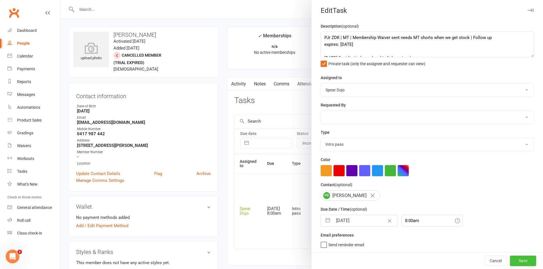
click at [512, 263] on button "Save" at bounding box center [523, 261] width 26 height 10
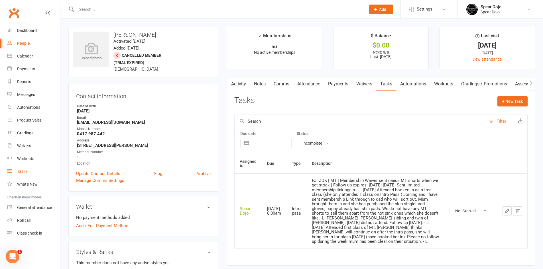
click at [21, 169] on link "Tasks" at bounding box center [33, 171] width 53 height 13
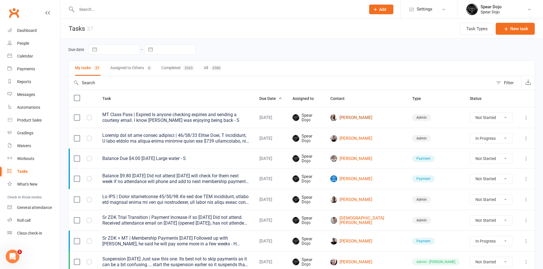
click at [381, 117] on link "[PERSON_NAME]" at bounding box center [366, 117] width 72 height 7
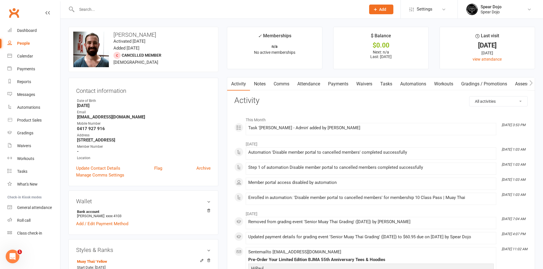
click at [302, 83] on link "Attendance" at bounding box center [308, 84] width 31 height 13
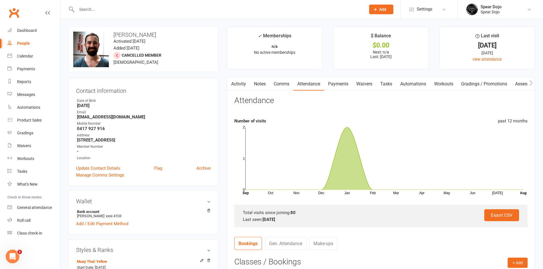
click at [392, 83] on link "Tasks" at bounding box center [386, 84] width 20 height 13
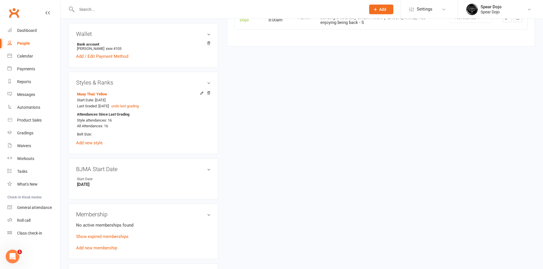
scroll to position [171, 0]
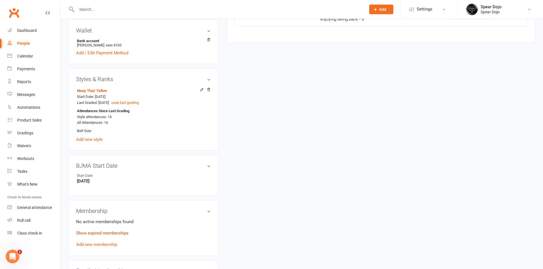
click at [126, 233] on link "Show expired memberships" at bounding box center [102, 233] width 52 height 5
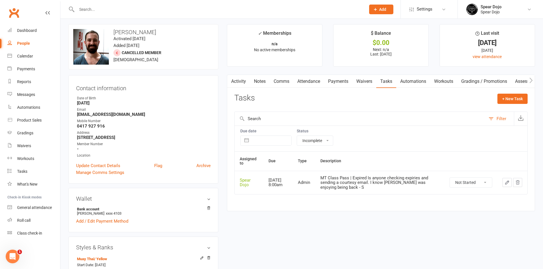
scroll to position [0, 0]
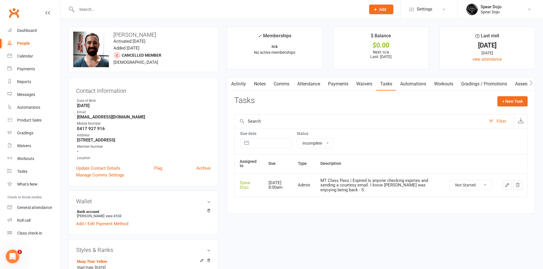
click at [234, 81] on button "button" at bounding box center [230, 84] width 7 height 13
click at [232, 86] on icon "button" at bounding box center [230, 83] width 3 height 6
click at [234, 85] on button "button" at bounding box center [230, 84] width 7 height 13
click at [241, 84] on link "Activity" at bounding box center [238, 84] width 23 height 13
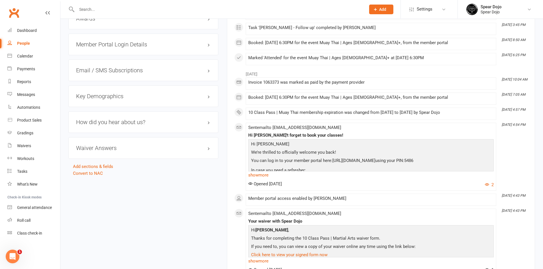
scroll to position [598, 0]
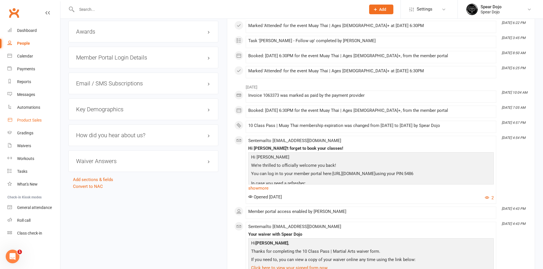
click at [40, 119] on div "Product Sales" at bounding box center [29, 120] width 25 height 5
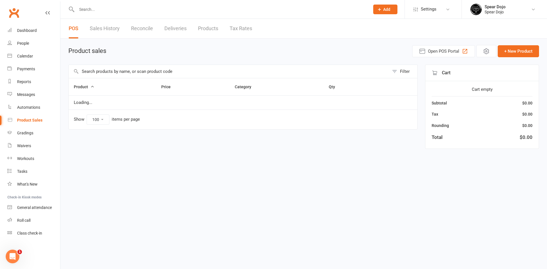
click at [145, 31] on link "Reconcile" at bounding box center [142, 29] width 22 height 20
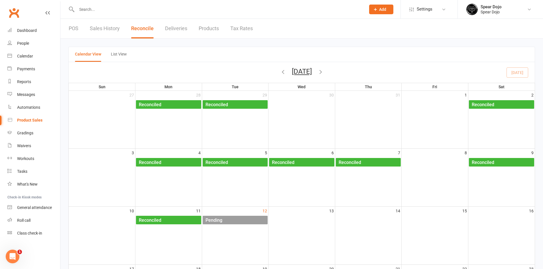
click at [225, 219] on div "Pending" at bounding box center [236, 220] width 63 height 9
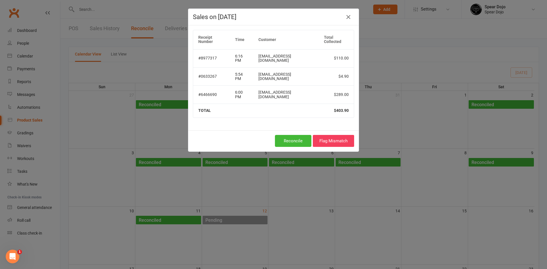
drag, startPoint x: 225, startPoint y: 219, endPoint x: 211, endPoint y: 121, distance: 99.1
click at [211, 131] on div "Reconcile Flag Mismatch" at bounding box center [273, 141] width 170 height 21
click at [289, 135] on button "Reconcile" at bounding box center [293, 141] width 36 height 12
